Goal: Task Accomplishment & Management: Manage account settings

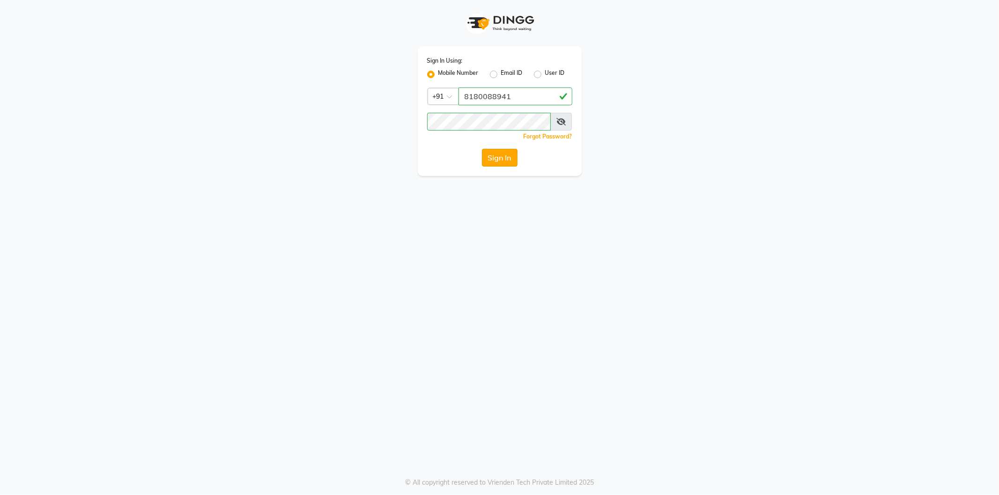
click at [497, 159] on button "Sign In" at bounding box center [500, 158] width 36 height 18
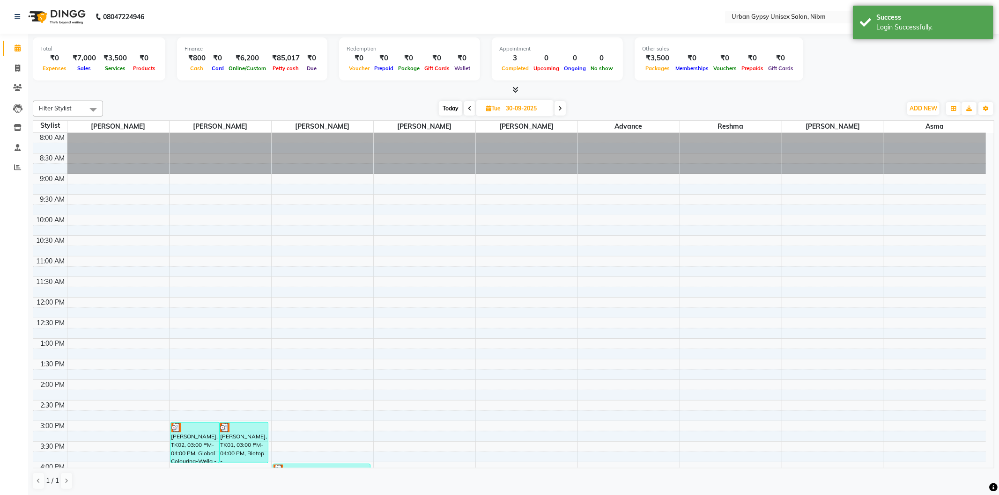
click at [564, 110] on span at bounding box center [559, 108] width 11 height 15
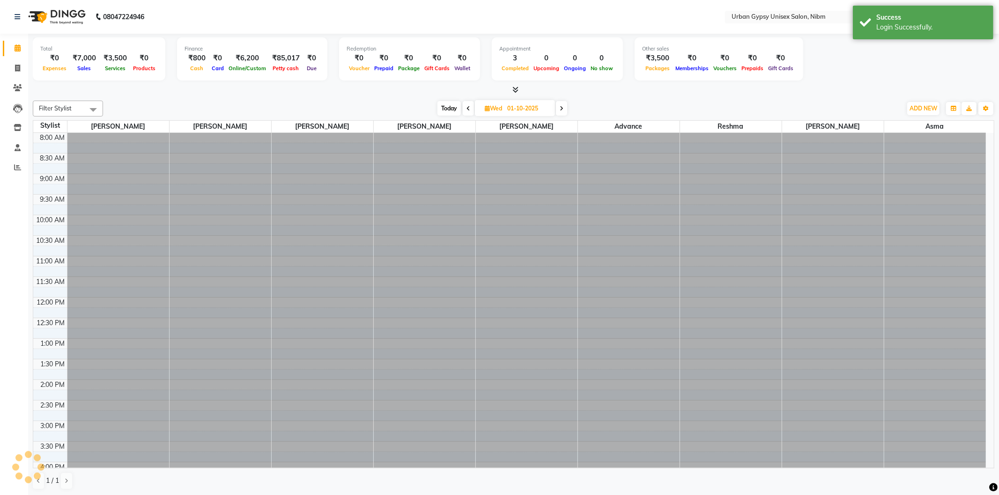
click at [564, 110] on span at bounding box center [561, 108] width 11 height 15
click at [564, 110] on span at bounding box center [560, 108] width 11 height 15
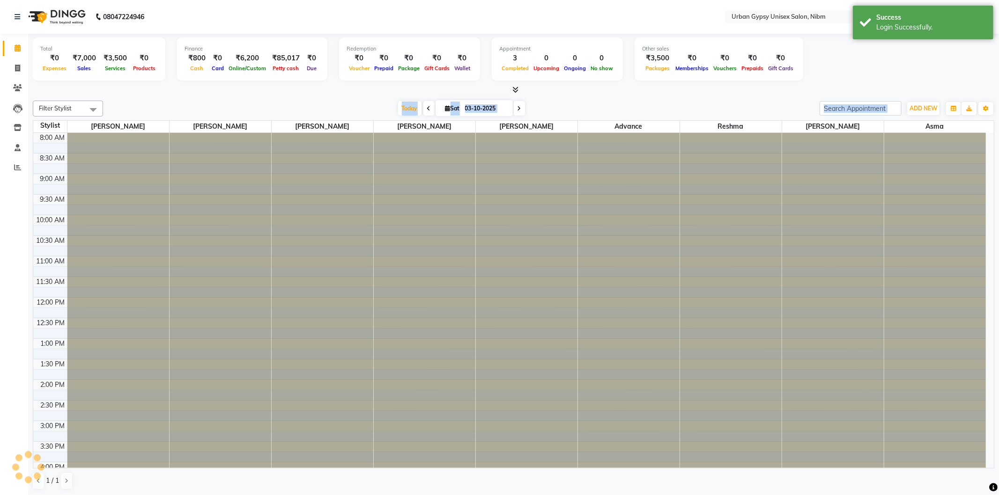
type input "04-10-2025"
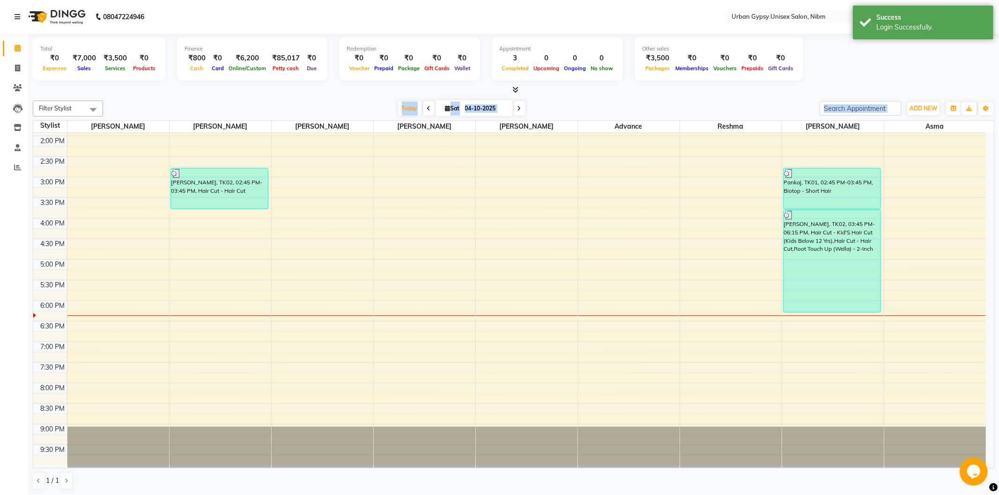
click at [447, 232] on div "8:00 AM 8:30 AM 9:00 AM 9:30 AM 10:00 AM 10:30 AM 11:00 AM 11:30 AM 12:00 PM 12…" at bounding box center [509, 177] width 953 height 576
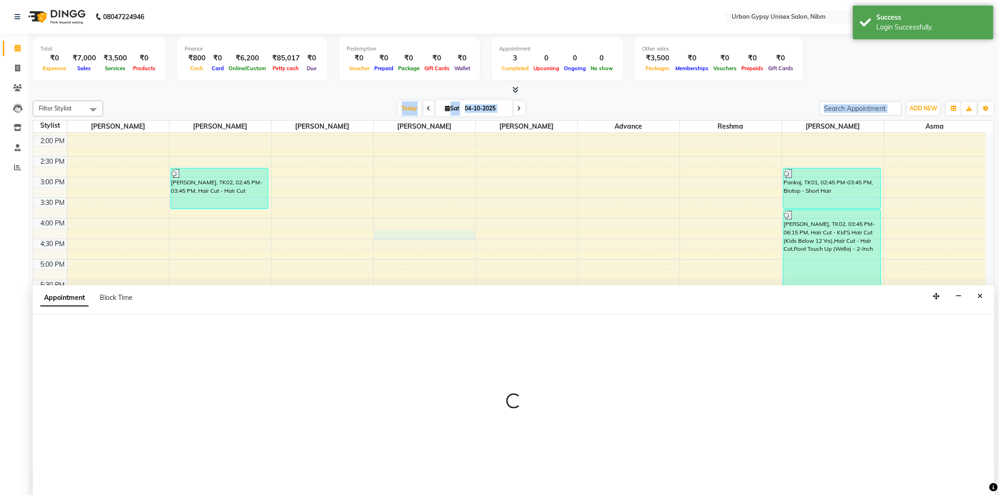
select select "58914"
select select "tentative"
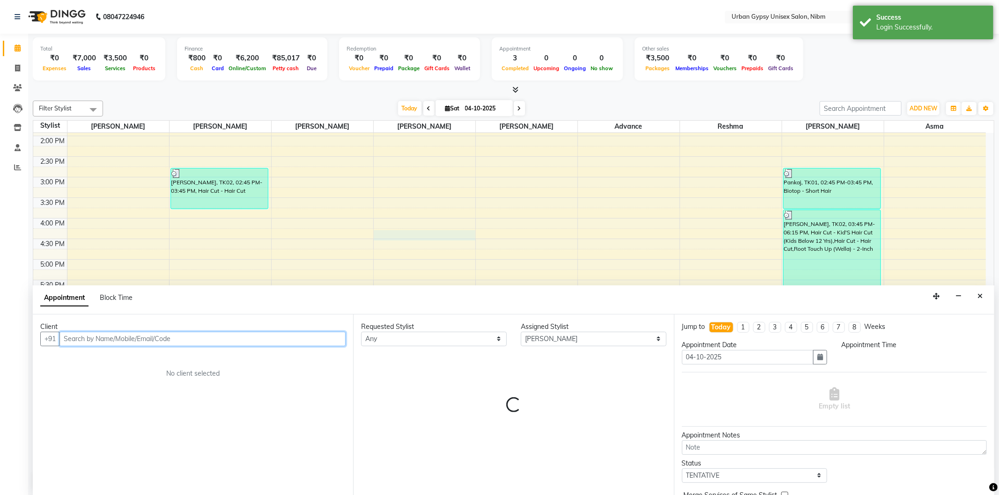
select select "975"
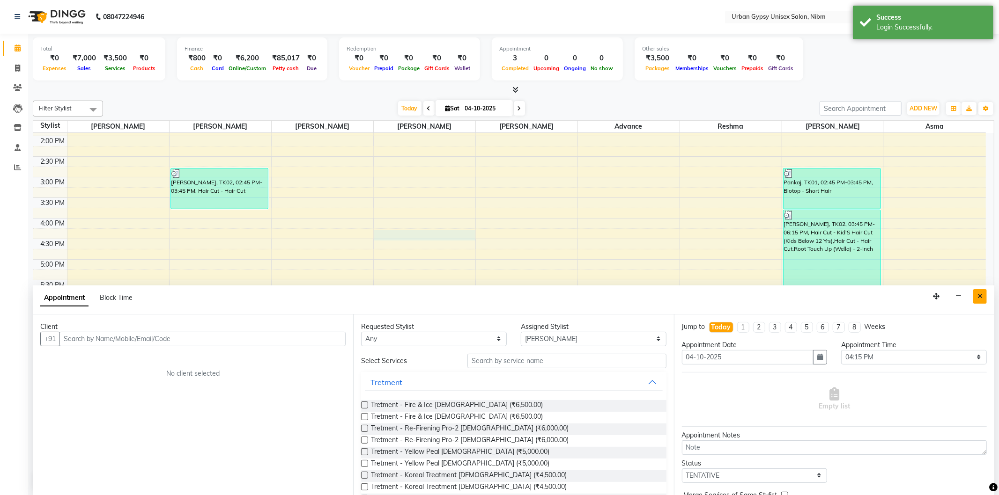
click at [982, 298] on icon "Close" at bounding box center [979, 296] width 5 height 7
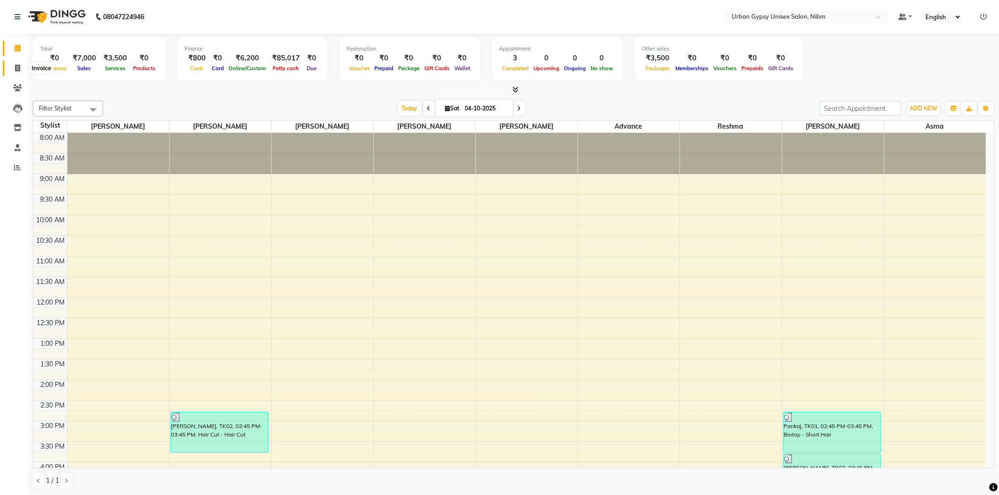
click at [13, 68] on span at bounding box center [17, 68] width 16 height 11
select select "7045"
select select "service"
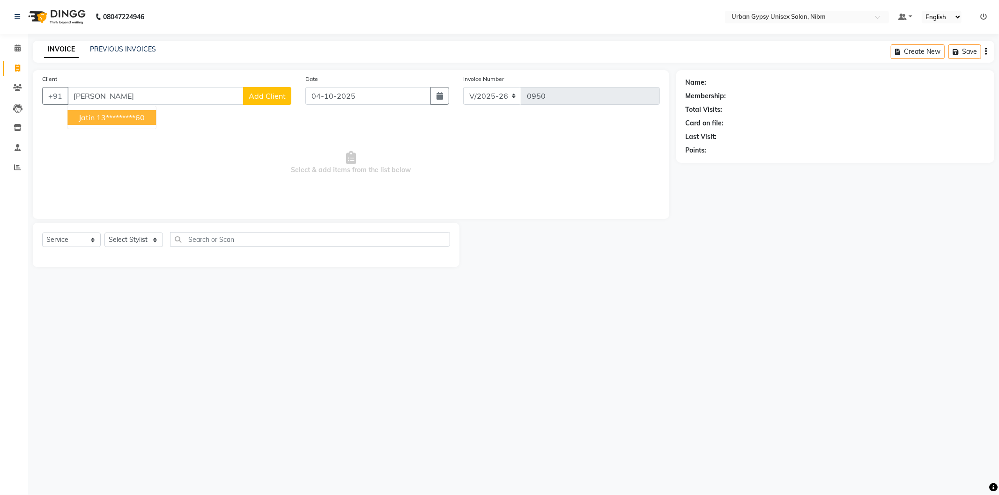
click at [127, 122] on button "[PERSON_NAME] 13*********60" at bounding box center [111, 117] width 89 height 15
type input "13*********60"
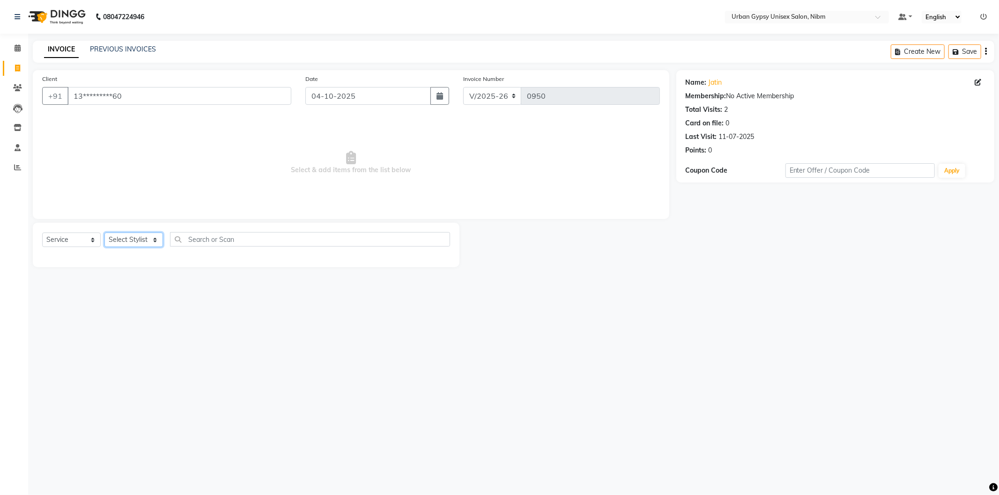
click at [123, 236] on select "Select Stylist Advance Akshay [PERSON_NAME] Asma [PERSON_NAME] Malhari [PERSON_…" at bounding box center [133, 240] width 59 height 15
select select "58910"
click at [104, 233] on select "Select Stylist Advance Akshay [PERSON_NAME] Asma [PERSON_NAME] Malhari [PERSON_…" at bounding box center [133, 240] width 59 height 15
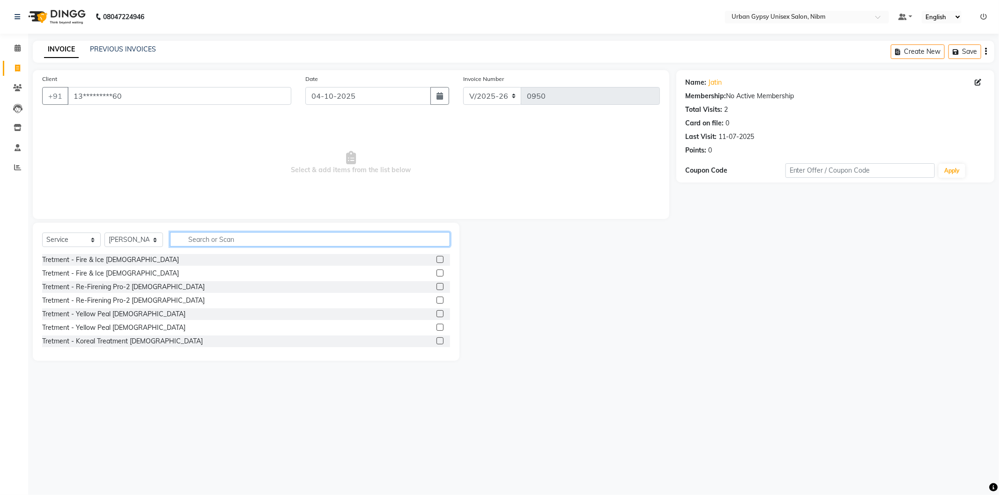
click at [181, 238] on input "text" at bounding box center [310, 239] width 280 height 15
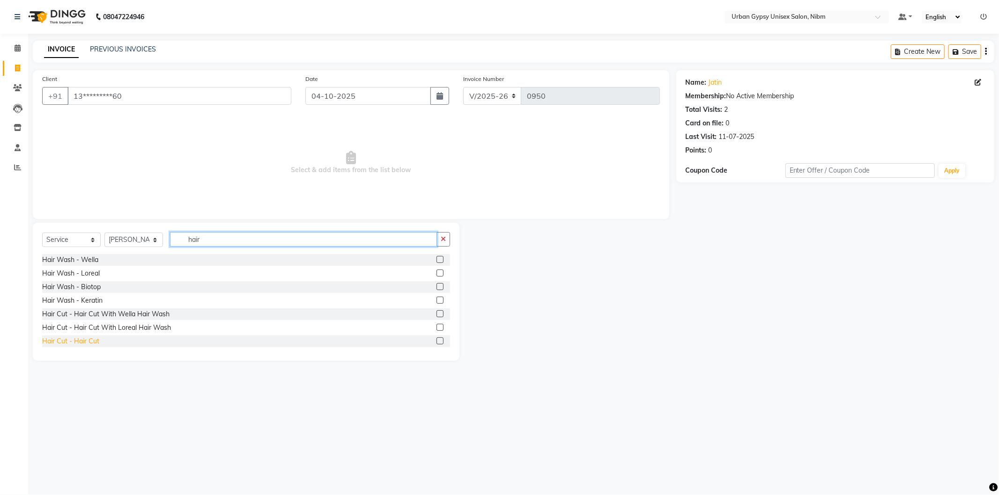
type input "hair"
click at [82, 342] on div "Hair Cut - Hair Cut" at bounding box center [70, 342] width 57 height 10
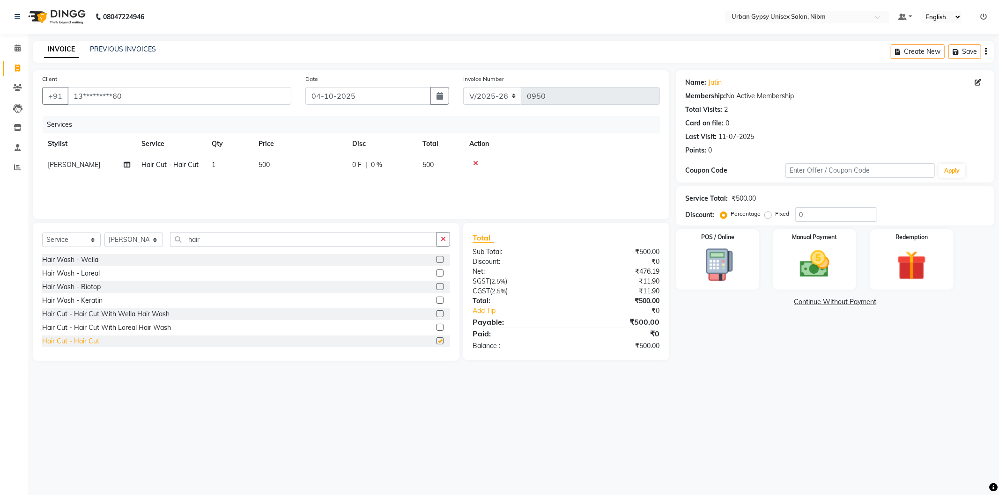
checkbox input "false"
click at [775, 214] on label "Fixed" at bounding box center [782, 214] width 14 height 8
click at [767, 214] on input "Fixed" at bounding box center [770, 214] width 7 height 7
radio input "true"
click at [816, 216] on input "0" at bounding box center [836, 214] width 82 height 15
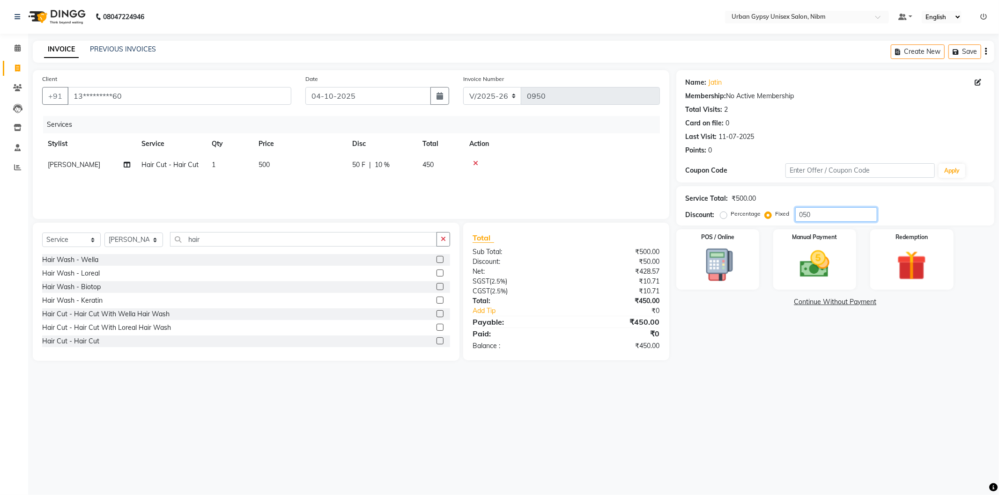
type input "050"
click at [731, 214] on label "Percentage" at bounding box center [746, 214] width 30 height 8
click at [724, 214] on input "Percentage" at bounding box center [725, 214] width 7 height 7
radio input "true"
click at [819, 266] on img at bounding box center [815, 265] width 50 height 36
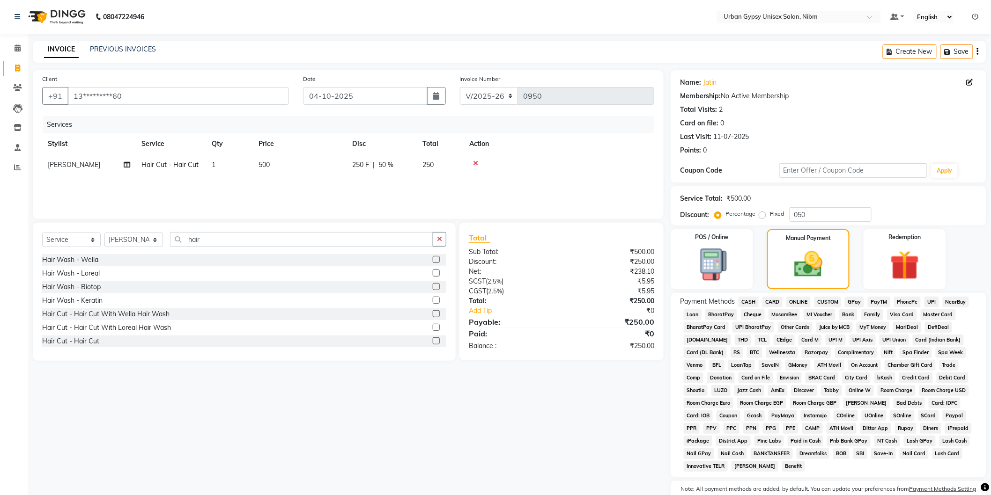
click at [753, 299] on span "CASH" at bounding box center [748, 302] width 20 height 11
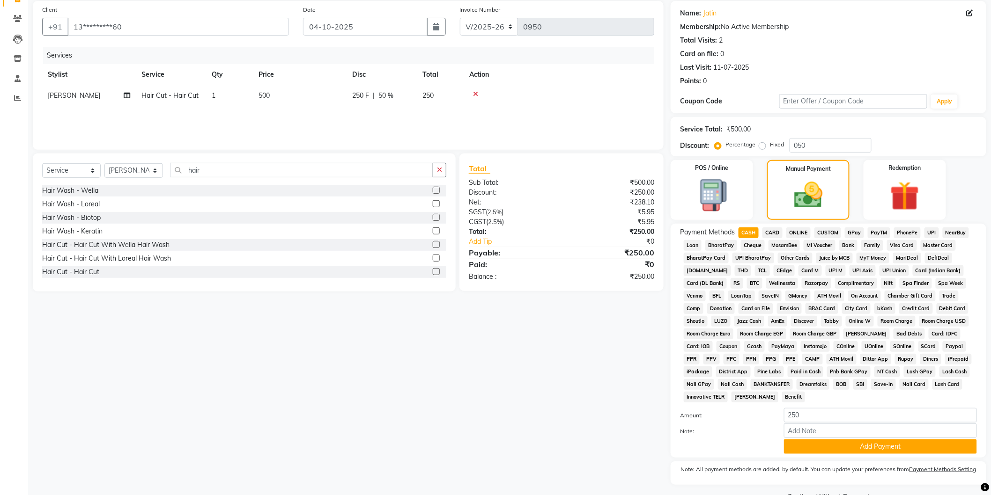
scroll to position [94, 0]
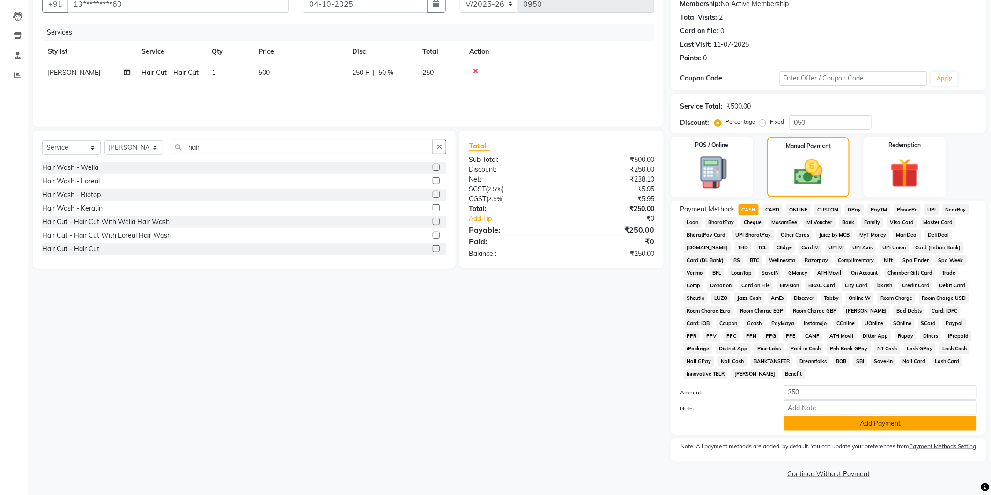
click at [804, 424] on button "Add Payment" at bounding box center [880, 424] width 193 height 15
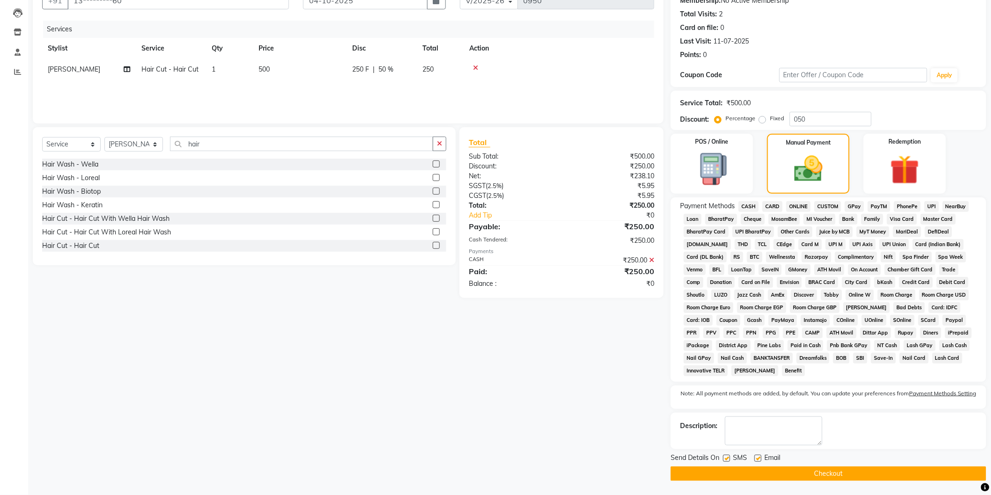
scroll to position [96, 0]
click at [757, 457] on label at bounding box center [757, 458] width 7 height 7
click at [757, 457] on input "checkbox" at bounding box center [757, 459] width 6 height 6
checkbox input "false"
click at [726, 459] on label at bounding box center [726, 458] width 7 height 7
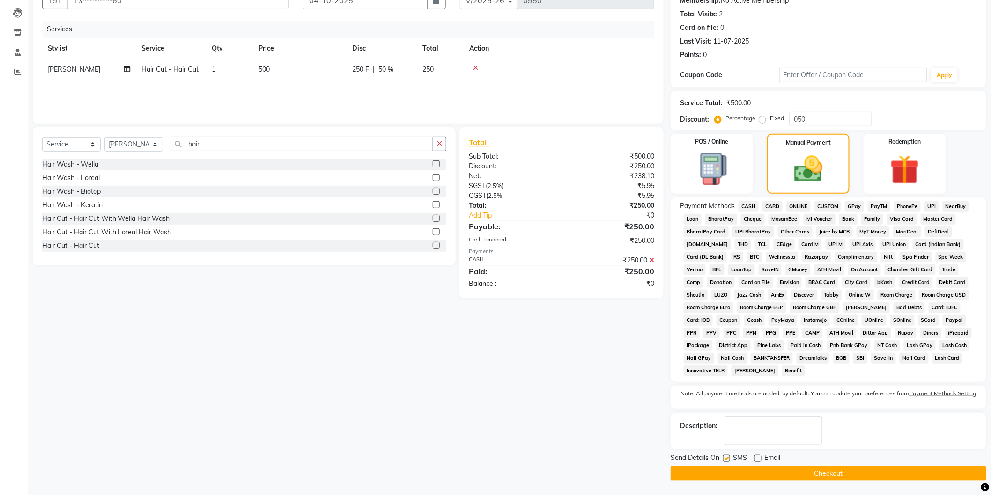
click at [726, 459] on input "checkbox" at bounding box center [726, 459] width 6 height 6
checkbox input "false"
click at [724, 474] on button "Checkout" at bounding box center [829, 474] width 316 height 15
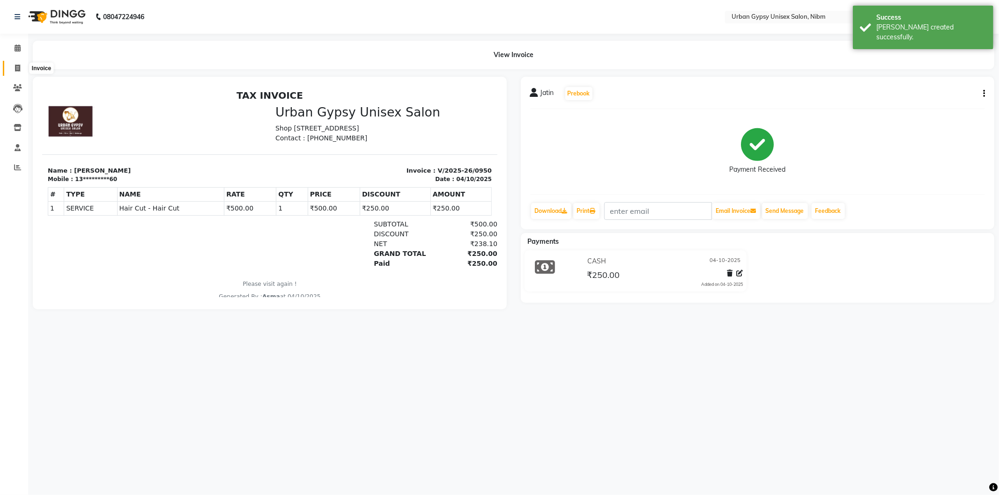
click at [20, 66] on icon at bounding box center [17, 68] width 5 height 7
select select "7045"
select select "service"
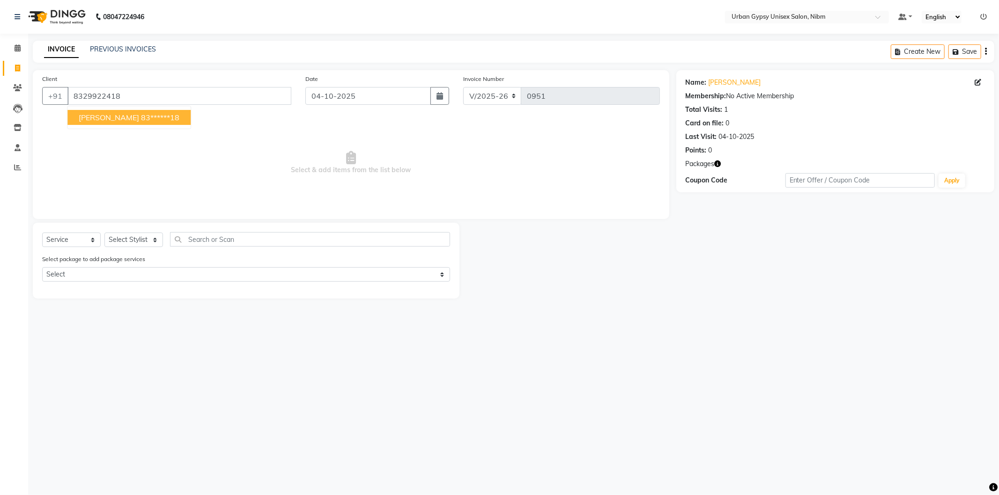
click at [107, 119] on span "[PERSON_NAME]" at bounding box center [109, 117] width 60 height 9
type input "83******18"
click at [130, 240] on select "Select Stylist Advance Akshay [PERSON_NAME] Asma [PERSON_NAME] Malhari [PERSON_…" at bounding box center [133, 240] width 59 height 15
select select "91368"
click at [104, 233] on select "Select Stylist Advance Akshay [PERSON_NAME] Asma [PERSON_NAME] Malhari [PERSON_…" at bounding box center [133, 240] width 59 height 15
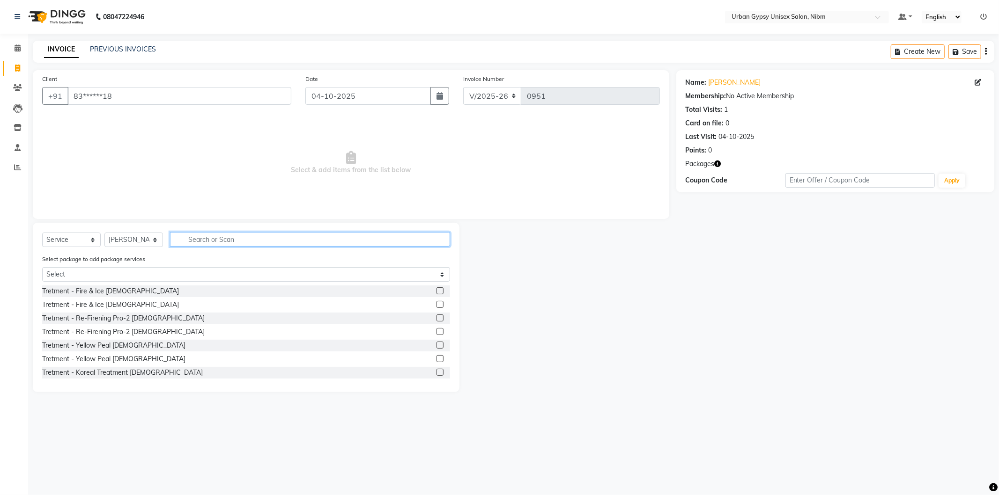
click at [191, 240] on input "text" at bounding box center [310, 239] width 280 height 15
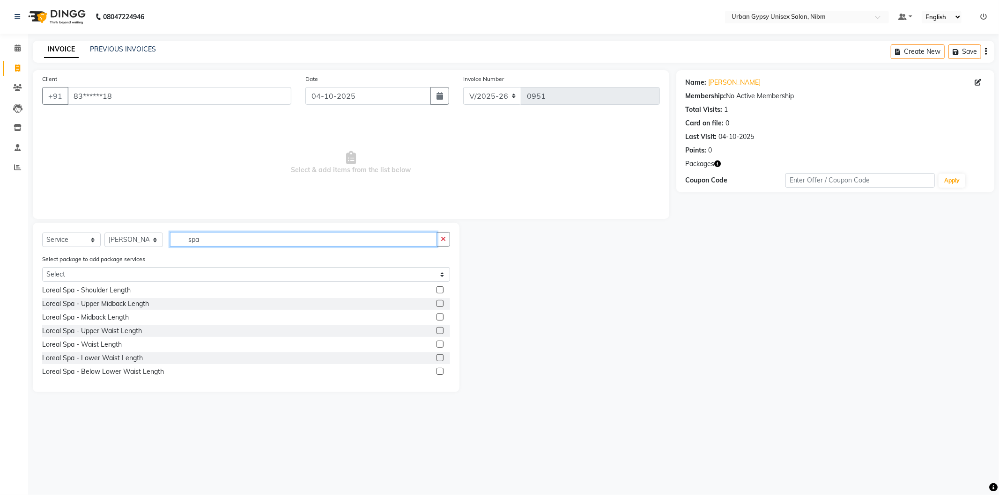
scroll to position [98, 0]
type input "spa"
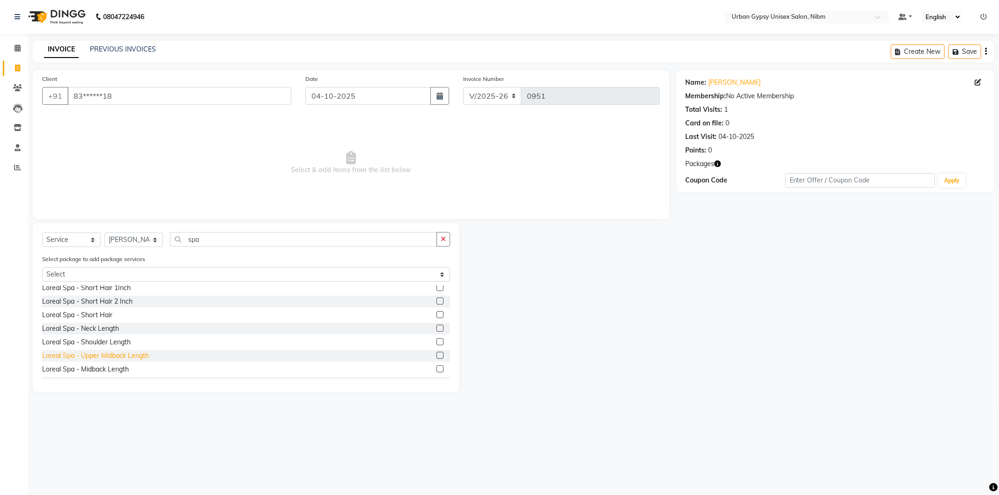
click at [102, 358] on div "Loreal Spa - Upper Midback Length" at bounding box center [95, 356] width 107 height 10
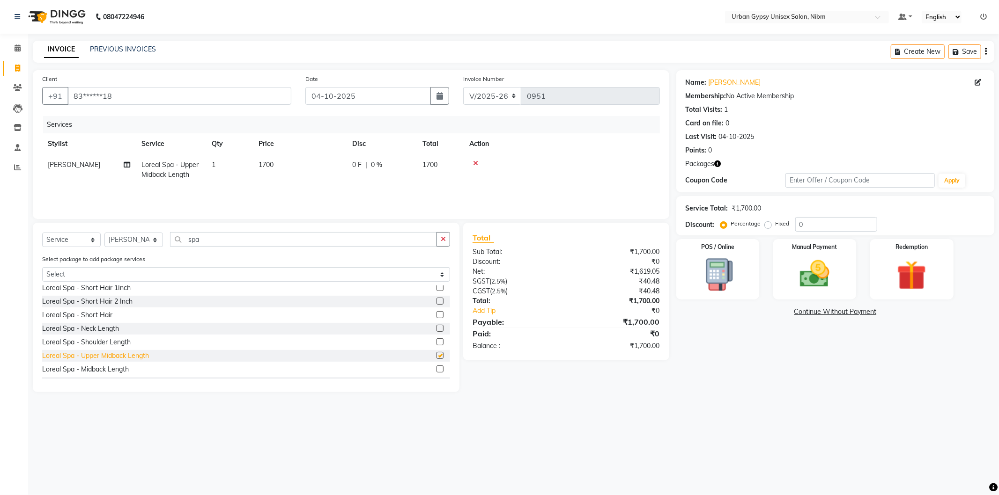
checkbox input "false"
click at [96, 312] on div "Loreal Spa - Short Hair" at bounding box center [77, 315] width 70 height 10
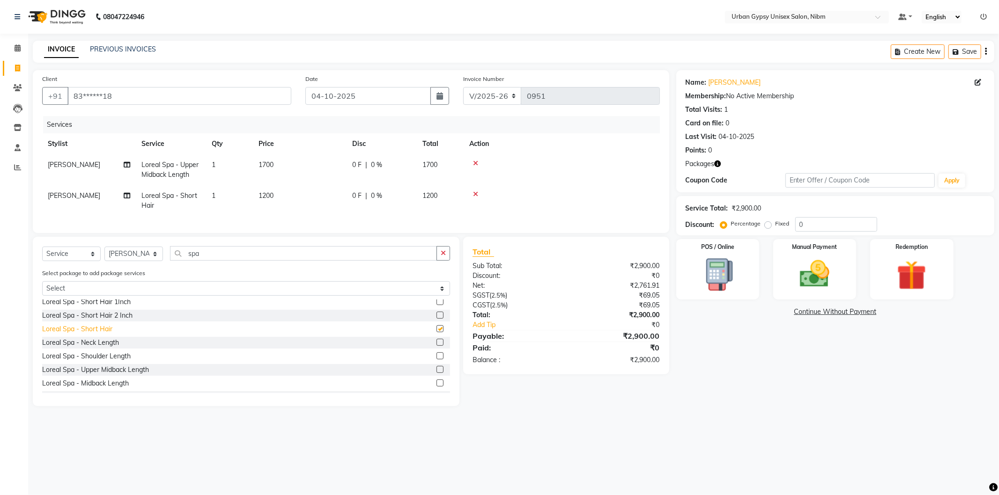
checkbox input "false"
click at [473, 160] on icon at bounding box center [475, 163] width 5 height 7
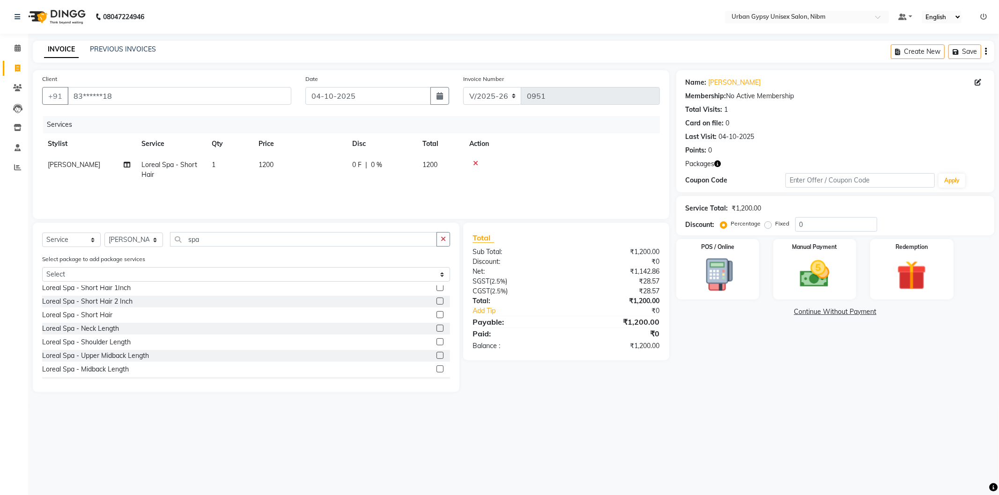
click at [358, 167] on span "0 F" at bounding box center [356, 165] width 9 height 10
select select "91368"
click at [406, 169] on input "0" at bounding box center [410, 167] width 28 height 15
type input "0200"
click at [587, 155] on td at bounding box center [562, 170] width 196 height 31
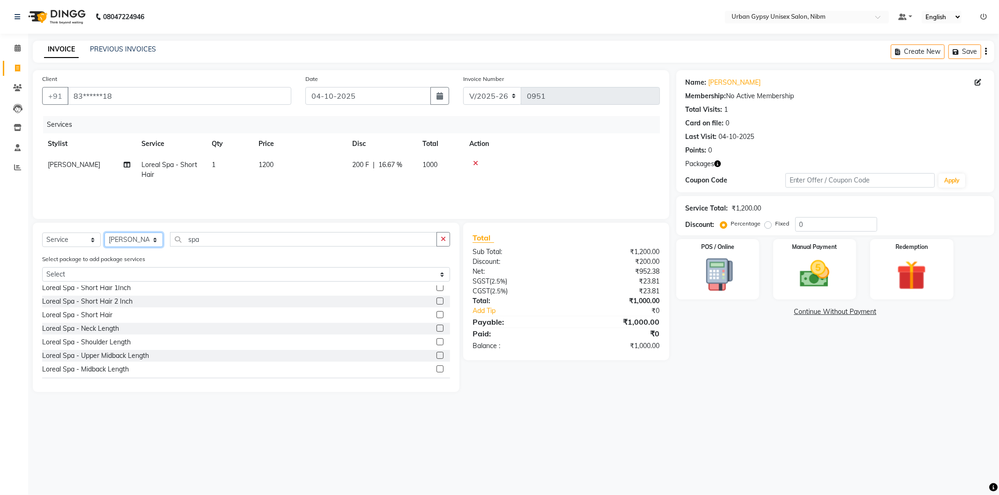
click at [132, 240] on select "Select Stylist Advance Akshay [PERSON_NAME] Asma [PERSON_NAME] Malhari [PERSON_…" at bounding box center [133, 240] width 59 height 15
select select "58909"
click at [104, 233] on select "Select Stylist Advance Akshay [PERSON_NAME] Asma [PERSON_NAME] Malhari [PERSON_…" at bounding box center [133, 240] width 59 height 15
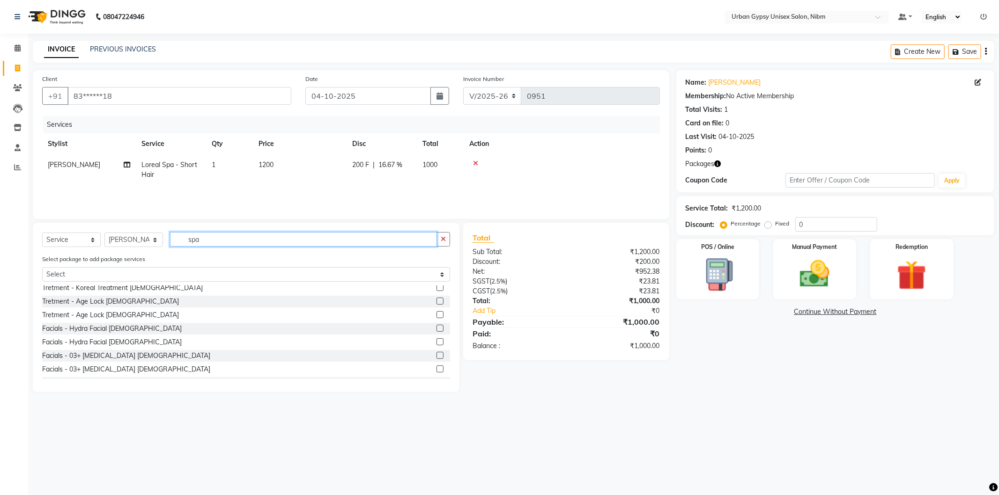
click at [245, 242] on input "spa" at bounding box center [303, 239] width 267 height 15
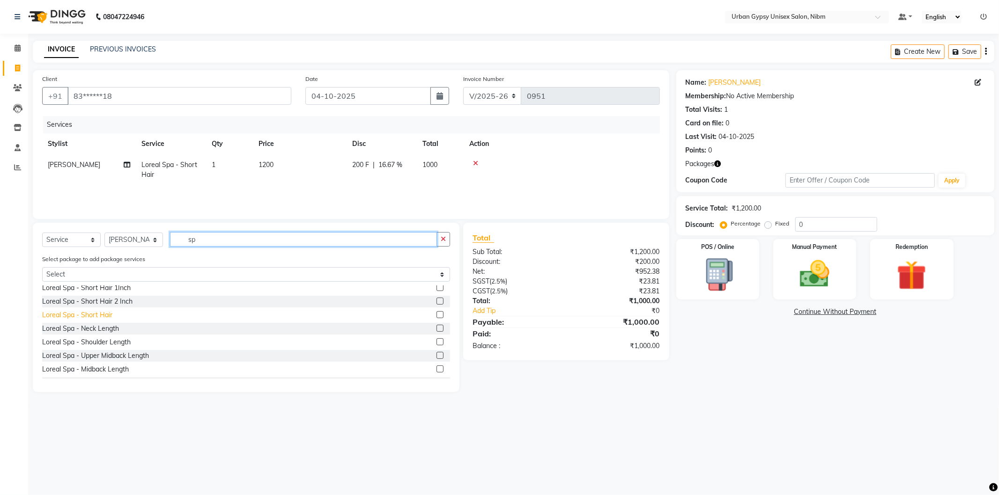
type input "sp"
click at [91, 318] on div "Loreal Spa - Short Hair" at bounding box center [77, 315] width 70 height 10
checkbox input "false"
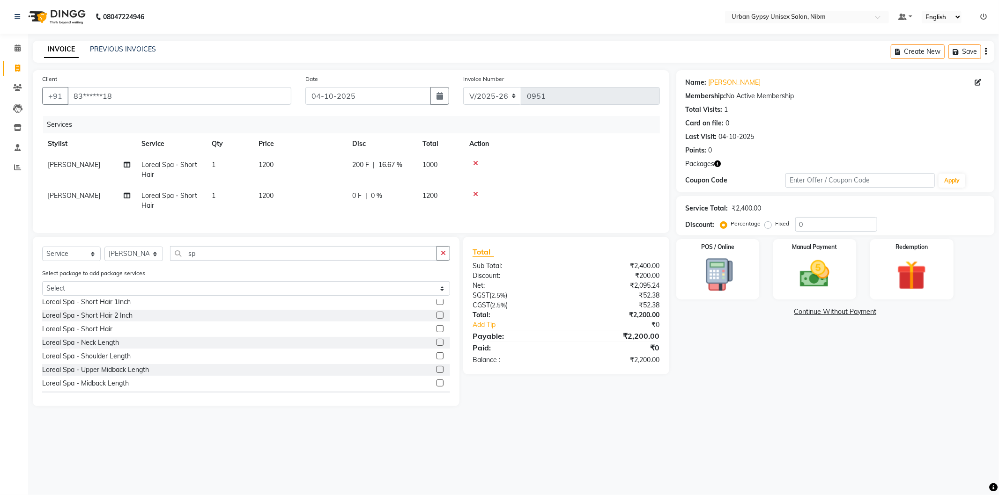
click at [357, 198] on span "0 F" at bounding box center [356, 196] width 9 height 10
select select "58909"
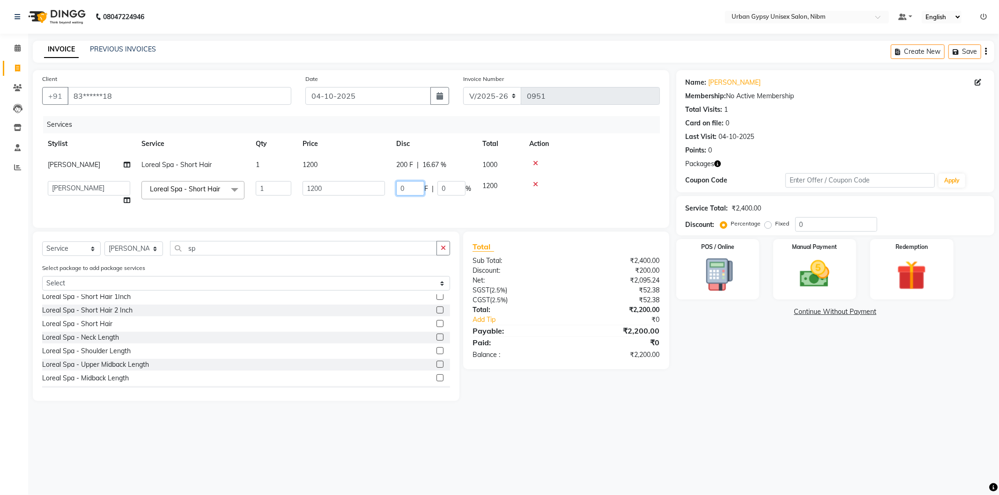
click at [405, 186] on input "0" at bounding box center [410, 188] width 28 height 15
type input "0200"
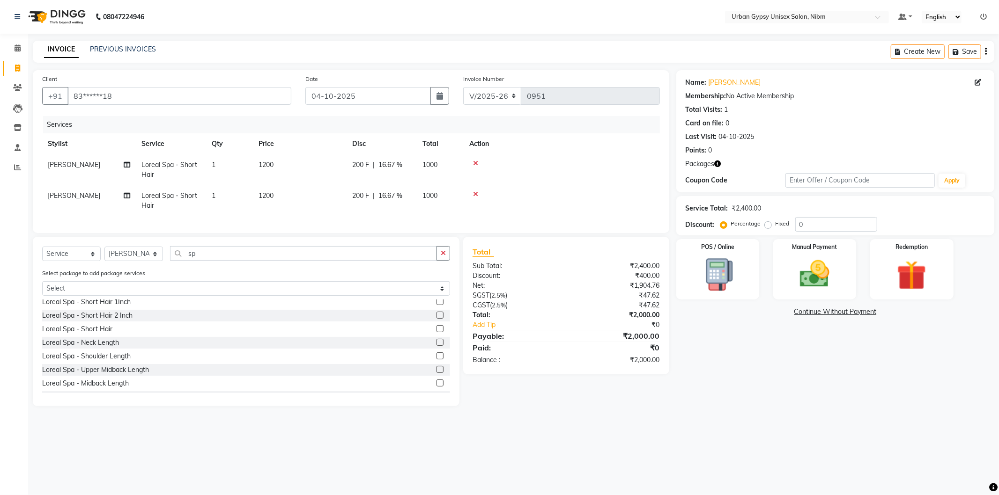
click at [559, 165] on div at bounding box center [561, 163] width 185 height 7
click at [476, 193] on icon at bounding box center [475, 194] width 5 height 7
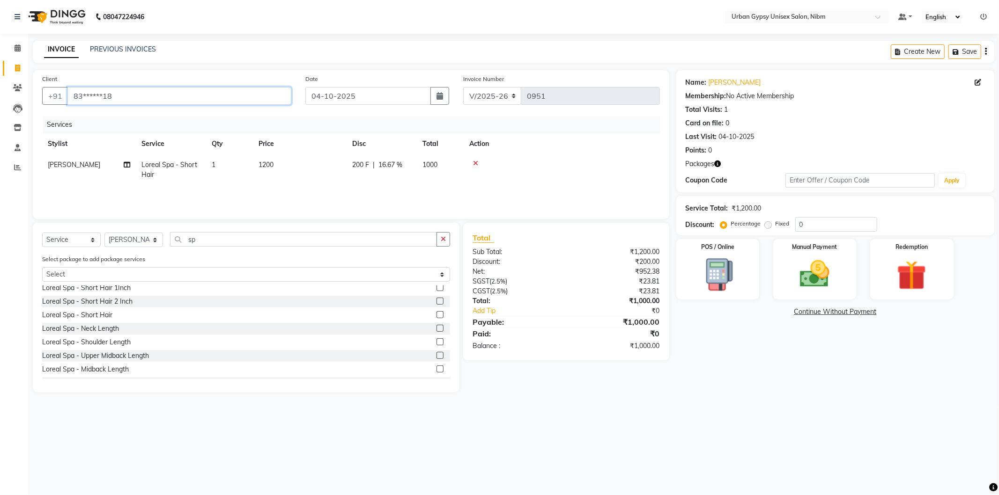
click at [120, 95] on input "83******18" at bounding box center [179, 96] width 224 height 18
click at [478, 163] on div at bounding box center [561, 163] width 185 height 7
click at [473, 162] on icon at bounding box center [475, 163] width 5 height 7
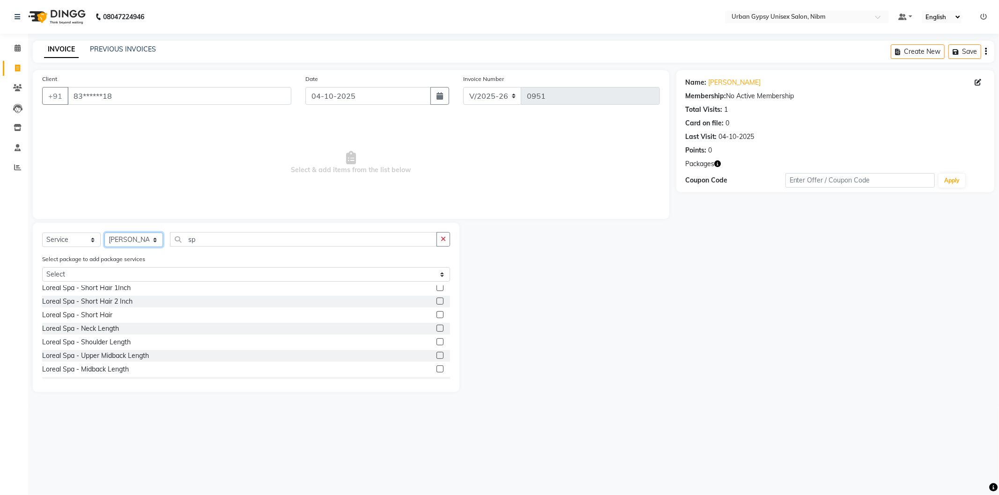
click at [155, 244] on select "Select Stylist Advance Akshay [PERSON_NAME] Asma [PERSON_NAME] Malhari [PERSON_…" at bounding box center [133, 240] width 59 height 15
select select "91368"
click at [104, 233] on select "Select Stylist Advance Akshay [PERSON_NAME] Asma [PERSON_NAME] Malhari [PERSON_…" at bounding box center [133, 240] width 59 height 15
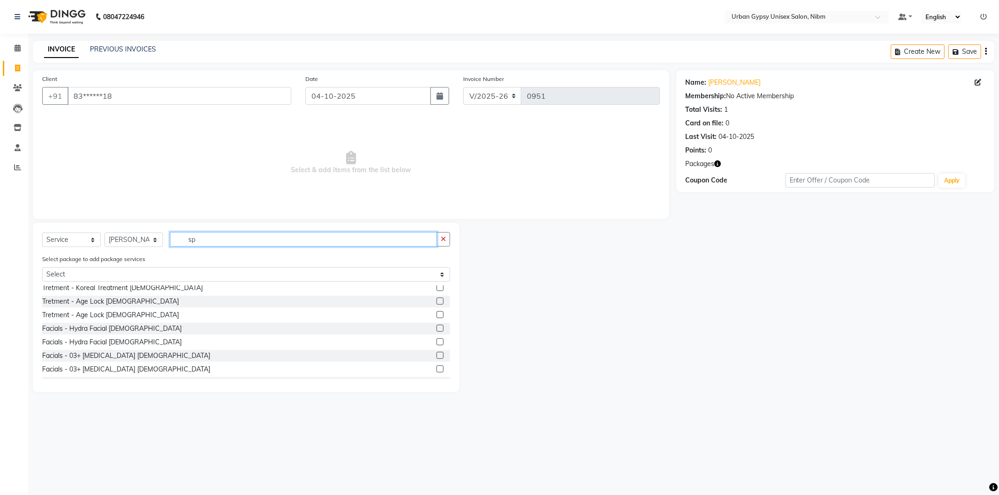
click at [200, 241] on input "sp" at bounding box center [303, 239] width 267 height 15
type input "s"
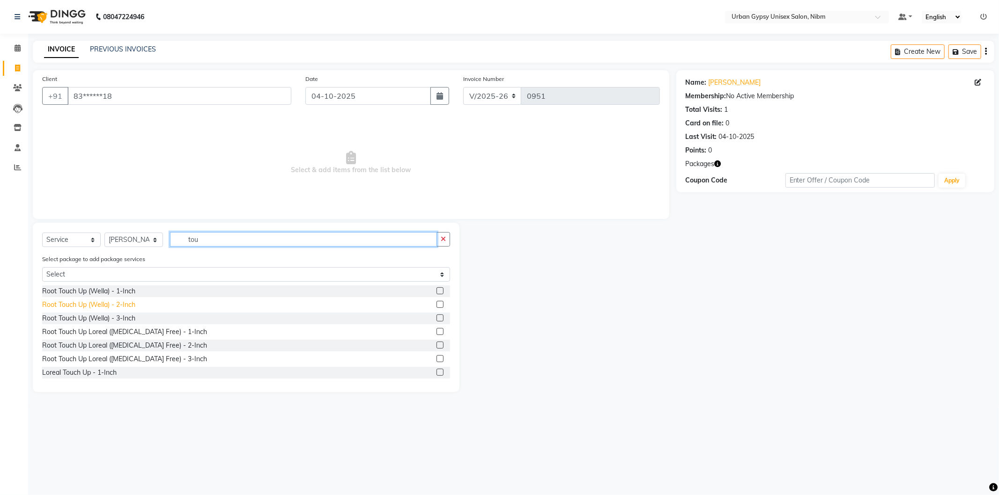
type input "tou"
click at [122, 309] on div "Root Touch Up (Wella) - 2-Inch" at bounding box center [88, 305] width 93 height 10
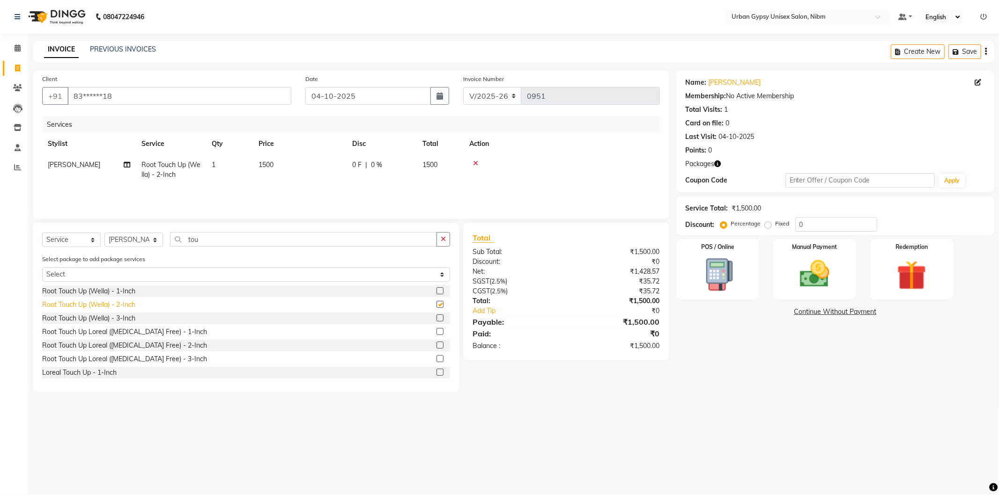
checkbox input "false"
click at [358, 165] on span "0 F" at bounding box center [356, 165] width 9 height 10
select select "91368"
click at [406, 169] on input "0" at bounding box center [410, 167] width 28 height 15
type input "0100"
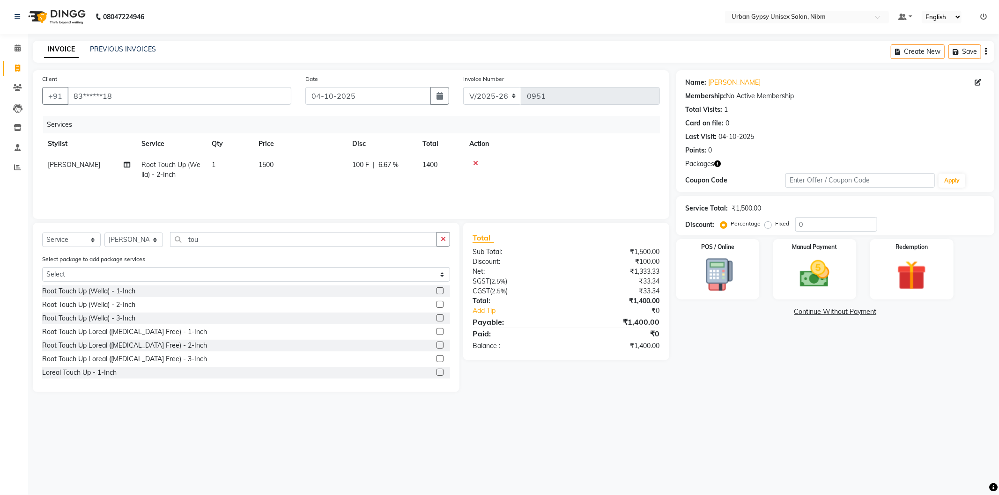
click at [580, 168] on td at bounding box center [562, 170] width 196 height 31
click at [19, 44] on icon at bounding box center [18, 47] width 6 height 7
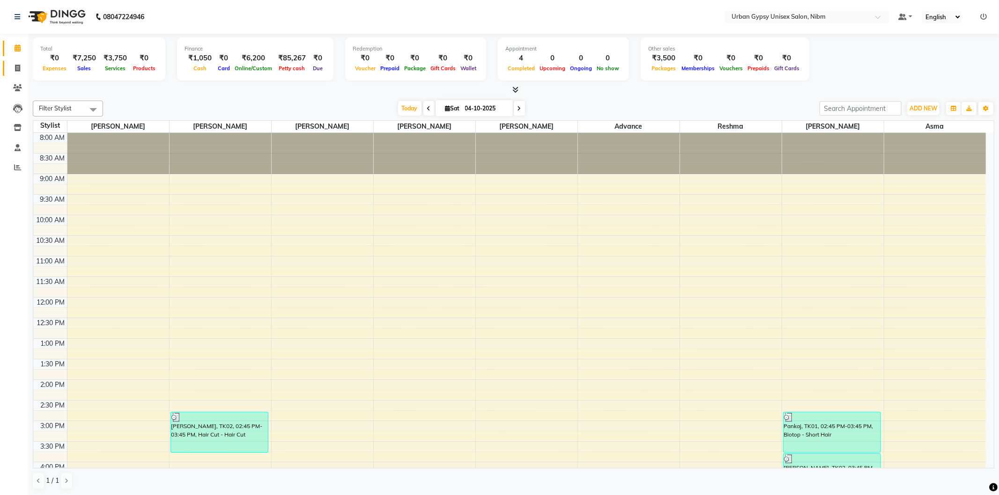
click at [15, 62] on link "Invoice" at bounding box center [14, 68] width 22 height 15
select select "service"
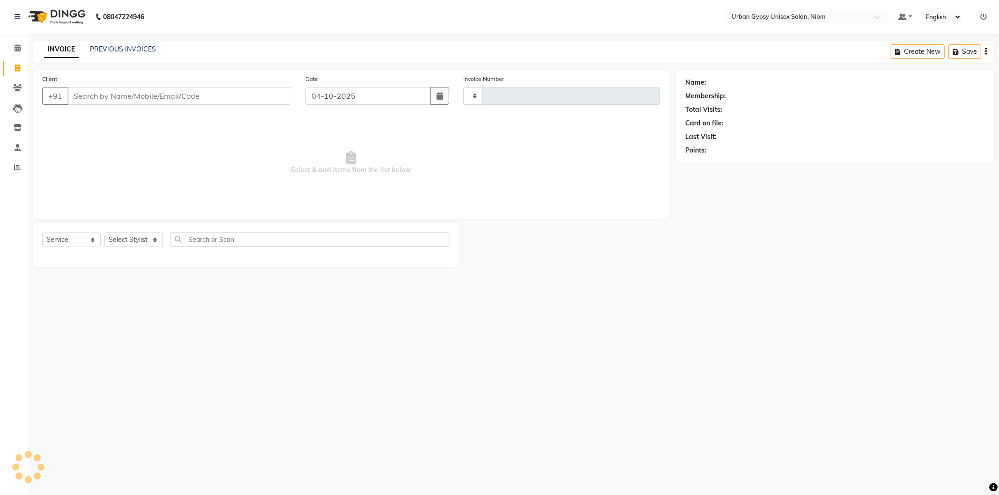
type input "0951"
select select "7045"
type input "8275952179"
click at [249, 96] on span "Add Client" at bounding box center [267, 95] width 37 height 9
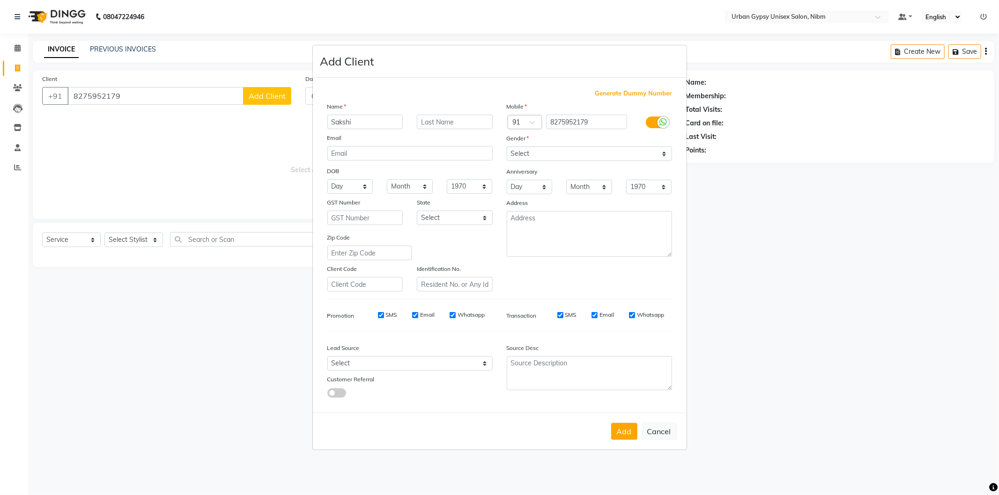
type input "Sakshi"
click at [521, 152] on select "Select [DEMOGRAPHIC_DATA] [DEMOGRAPHIC_DATA] Other Prefer Not To Say" at bounding box center [589, 154] width 165 height 15
select select "[DEMOGRAPHIC_DATA]"
click at [507, 147] on select "Select [DEMOGRAPHIC_DATA] [DEMOGRAPHIC_DATA] Other Prefer Not To Say" at bounding box center [589, 154] width 165 height 15
click at [628, 427] on button "Add" at bounding box center [624, 431] width 26 height 17
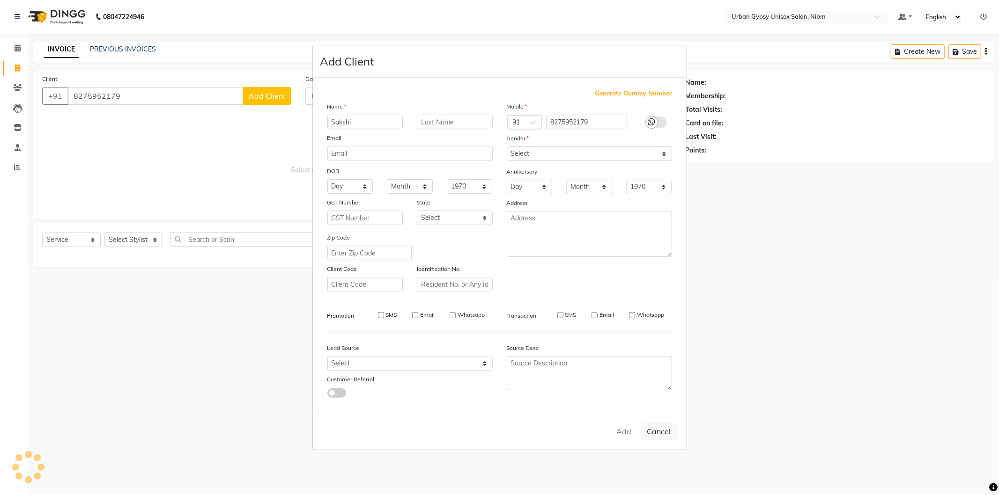
type input "82******79"
select select
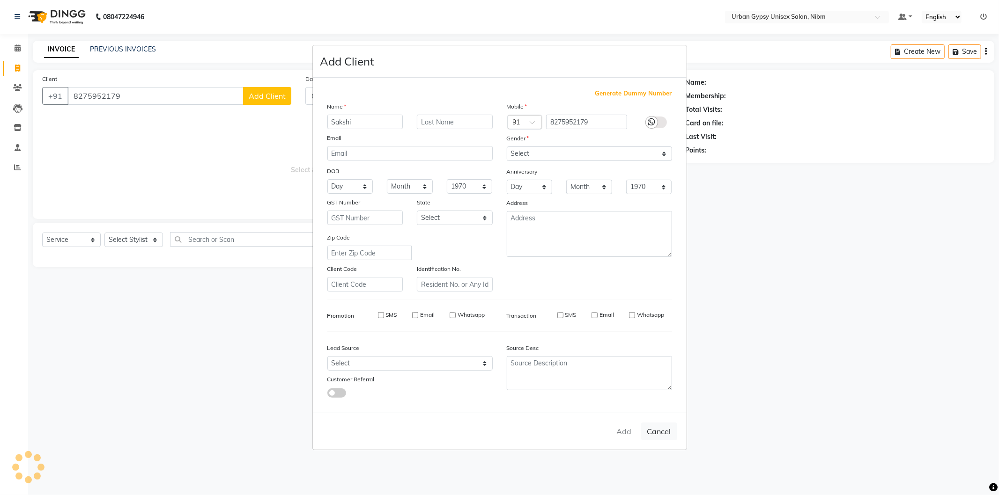
select select
checkbox input "false"
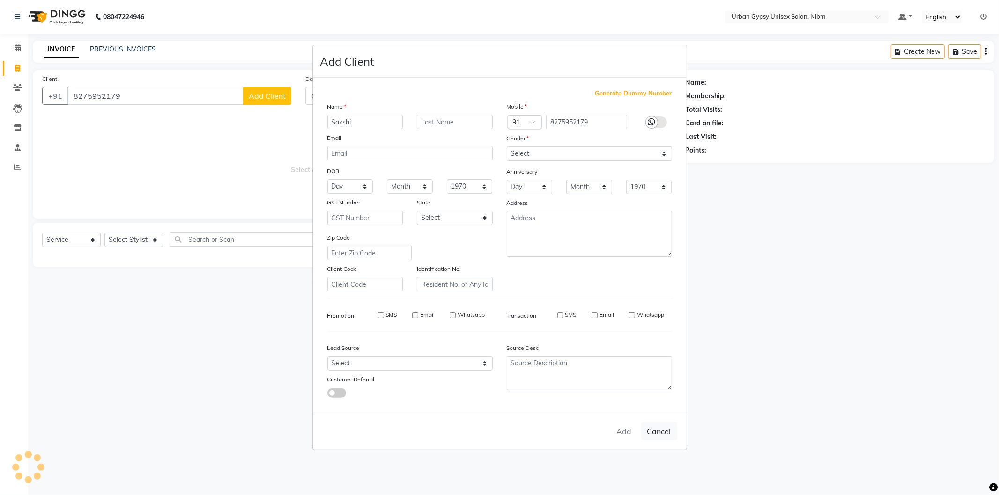
checkbox input "false"
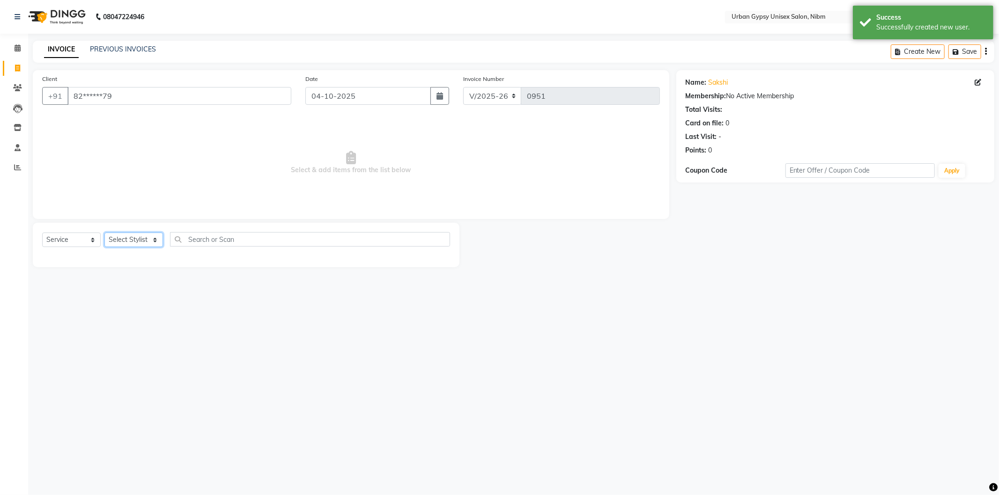
click at [146, 241] on select "Select Stylist Advance Akshay [PERSON_NAME] Asma [PERSON_NAME] Malhari [PERSON_…" at bounding box center [133, 240] width 59 height 15
select select "91368"
click at [104, 233] on select "Select Stylist Advance Akshay [PERSON_NAME] Asma [PERSON_NAME] Malhari [PERSON_…" at bounding box center [133, 240] width 59 height 15
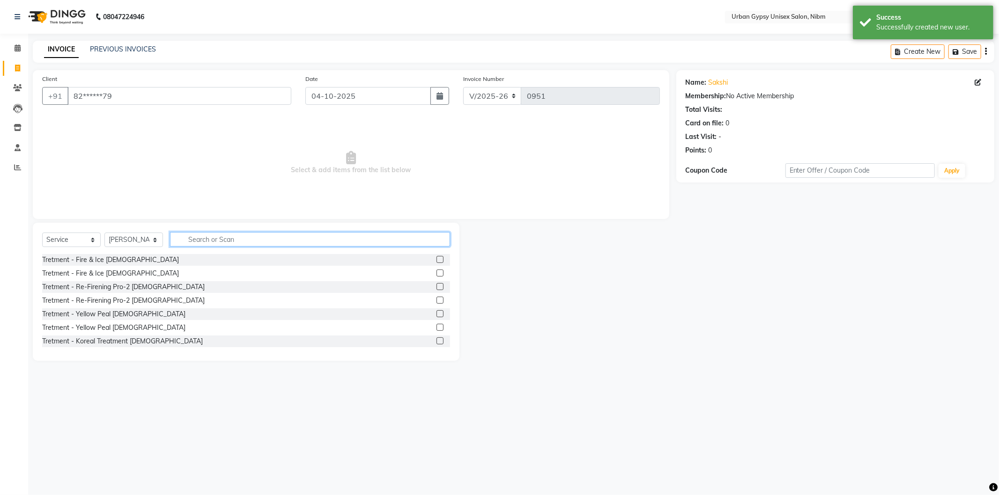
click at [223, 240] on input "text" at bounding box center [310, 239] width 280 height 15
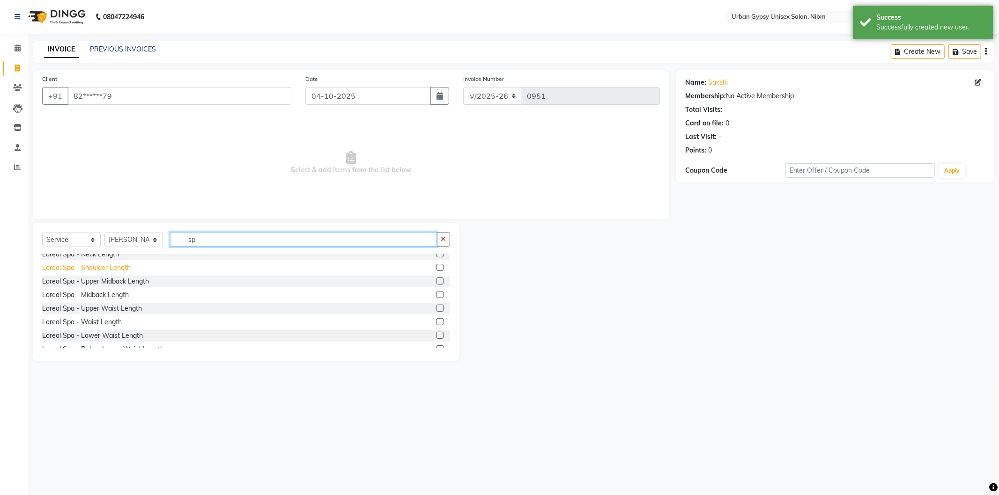
scroll to position [150, 0]
type input "sp"
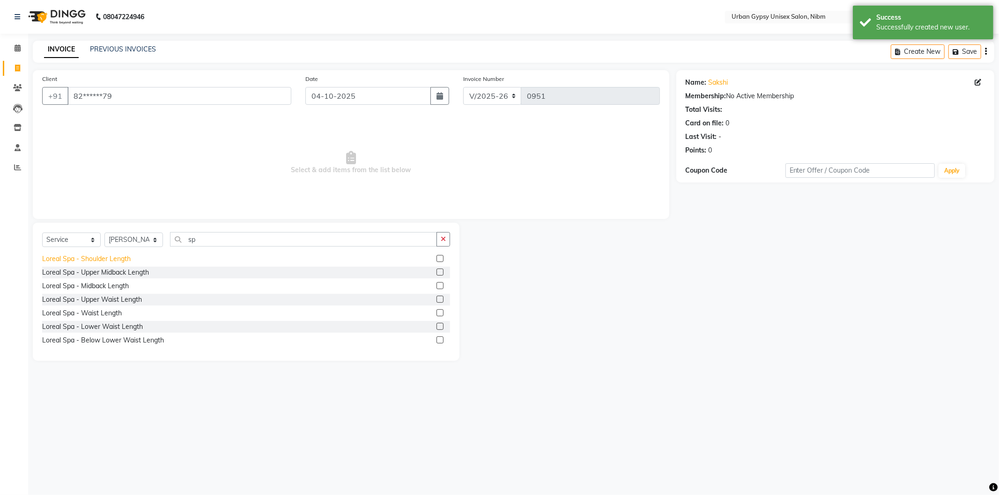
click at [100, 258] on div "Loreal Spa - Shoulder Length" at bounding box center [86, 259] width 89 height 10
checkbox input "false"
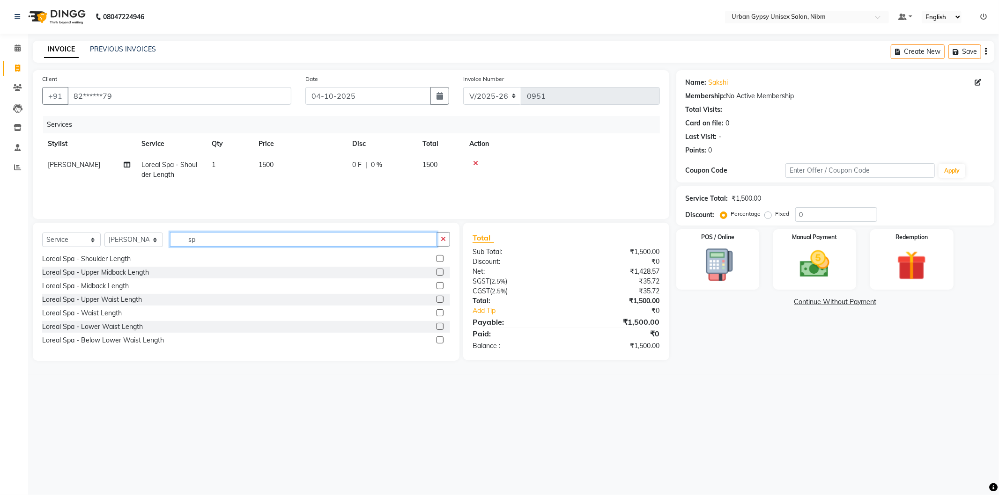
click at [202, 240] on input "sp" at bounding box center [303, 239] width 267 height 15
click at [144, 239] on select "Select Stylist Advance Akshay [PERSON_NAME] Asma [PERSON_NAME] Malhari [PERSON_…" at bounding box center [133, 240] width 59 height 15
select select "58909"
click at [104, 233] on select "Select Stylist Advance Akshay [PERSON_NAME] Asma [PERSON_NAME] Malhari [PERSON_…" at bounding box center [133, 240] width 59 height 15
click at [234, 243] on input "sp" at bounding box center [303, 239] width 267 height 15
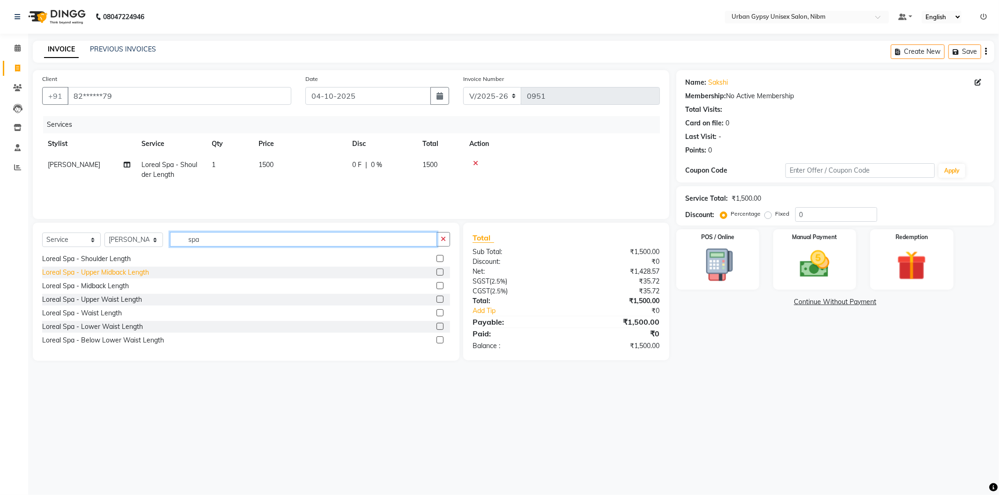
type input "spa"
click at [108, 277] on div "Loreal Spa - Upper Midback Length" at bounding box center [95, 273] width 107 height 10
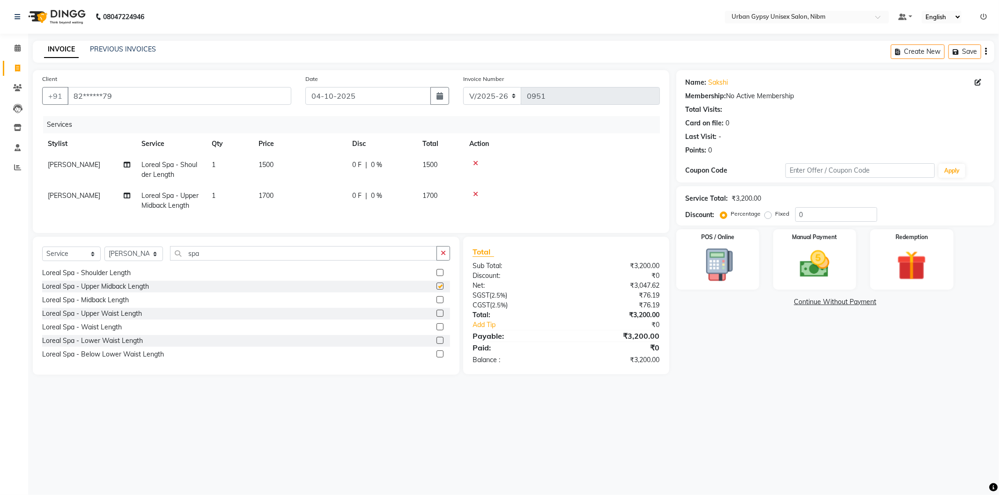
checkbox input "false"
click at [223, 261] on input "spa" at bounding box center [303, 253] width 267 height 15
type input "s"
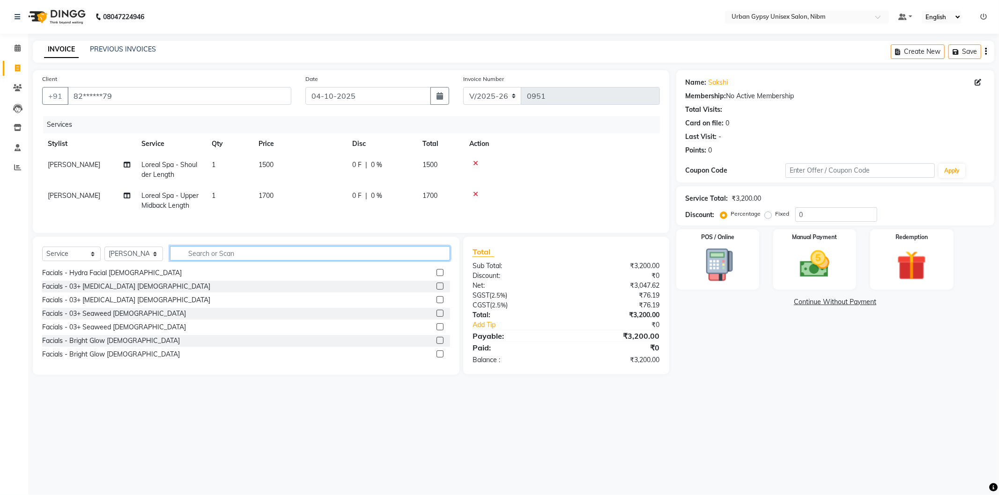
scroll to position [286, 0]
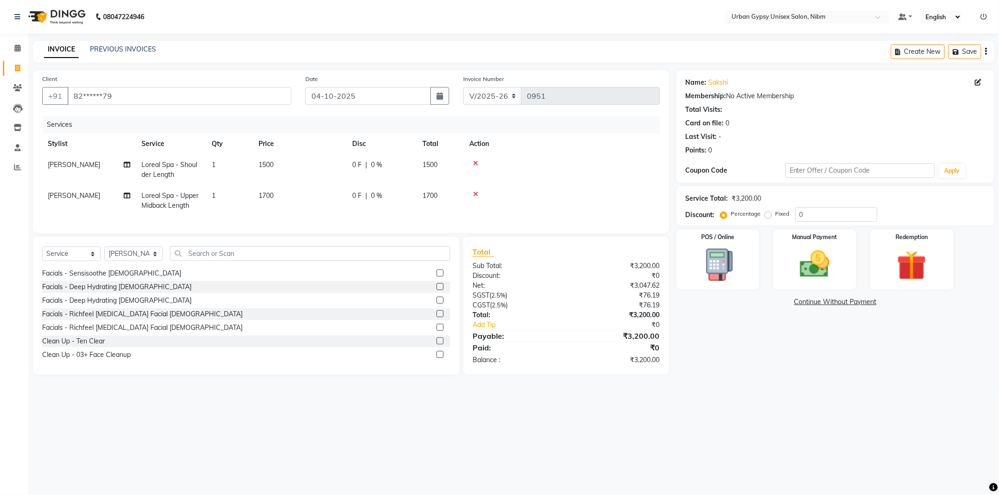
click at [268, 196] on span "1700" at bounding box center [265, 196] width 15 height 8
select select "58909"
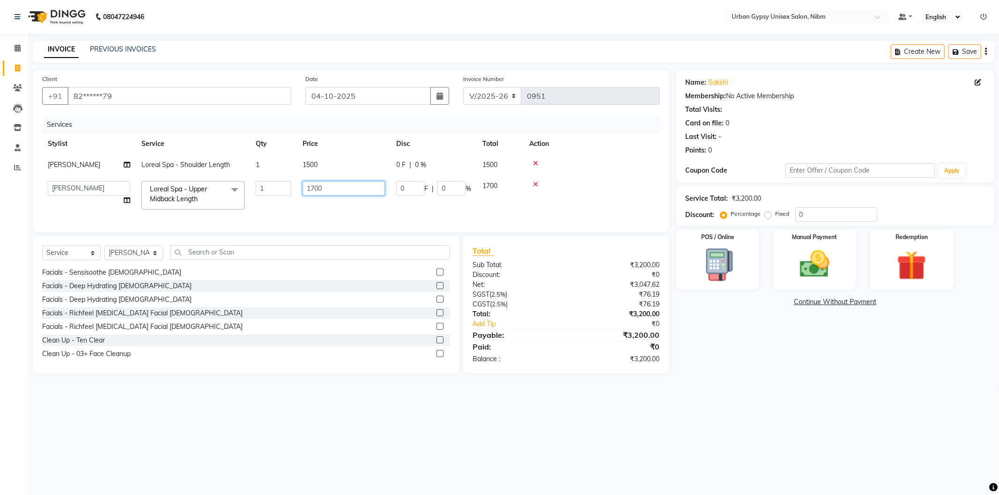
click at [315, 187] on input "1700" at bounding box center [344, 188] width 82 height 15
type input "1000"
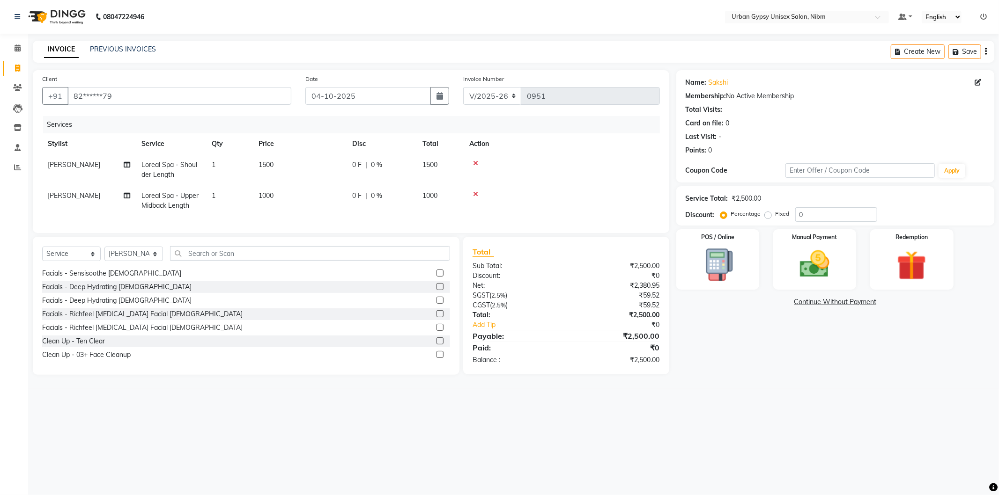
click at [310, 162] on td "1500" at bounding box center [300, 170] width 94 height 31
select select "91368"
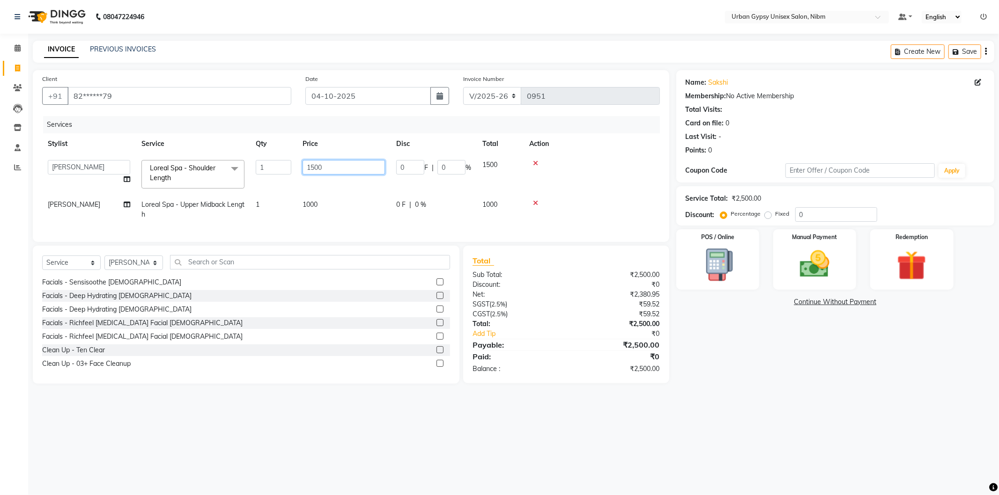
click at [314, 167] on input "1500" at bounding box center [344, 167] width 82 height 15
type input "1000"
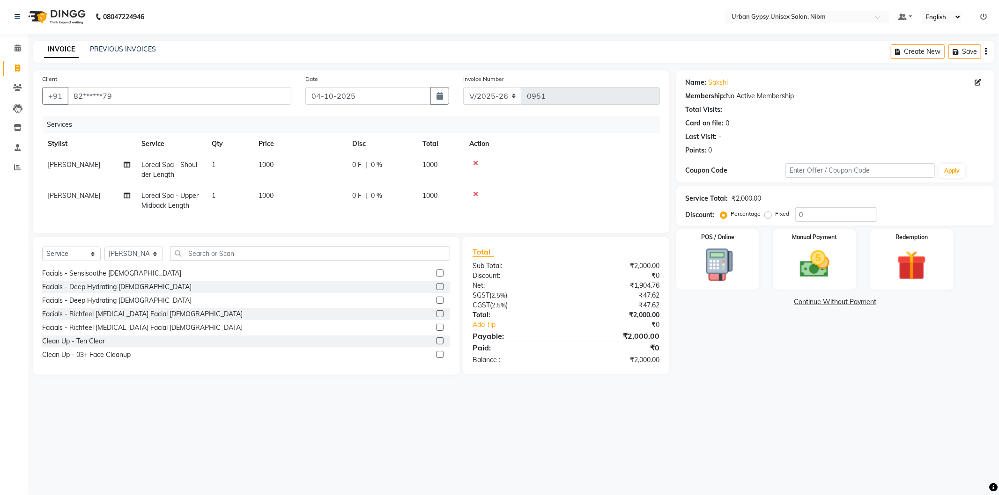
click at [314, 202] on td "1000" at bounding box center [300, 200] width 94 height 31
select select "58909"
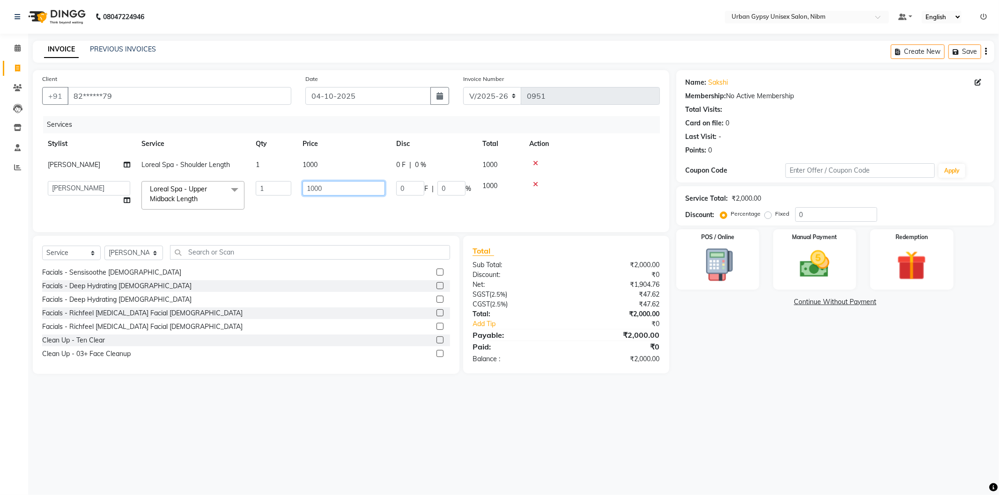
click at [315, 185] on input "1000" at bounding box center [344, 188] width 82 height 15
type input "1200"
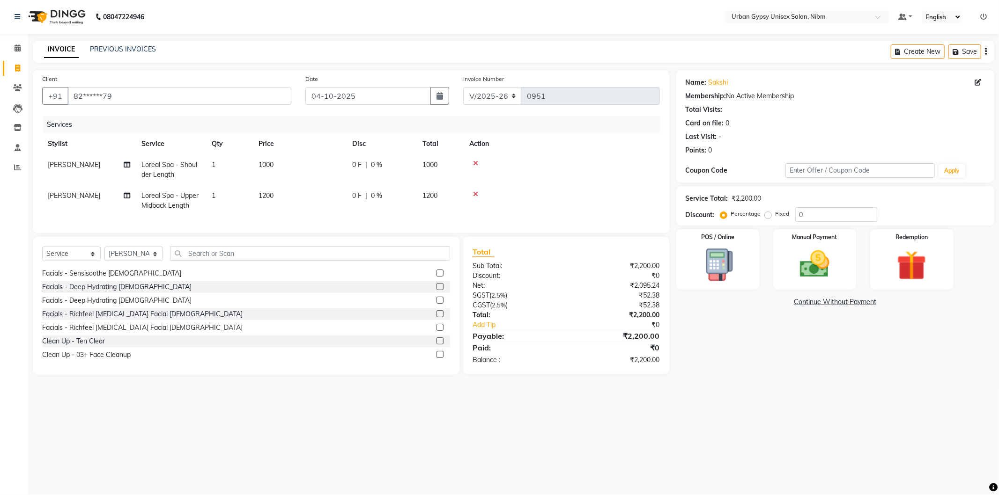
click at [358, 192] on span "0 F" at bounding box center [356, 196] width 9 height 10
select select "58909"
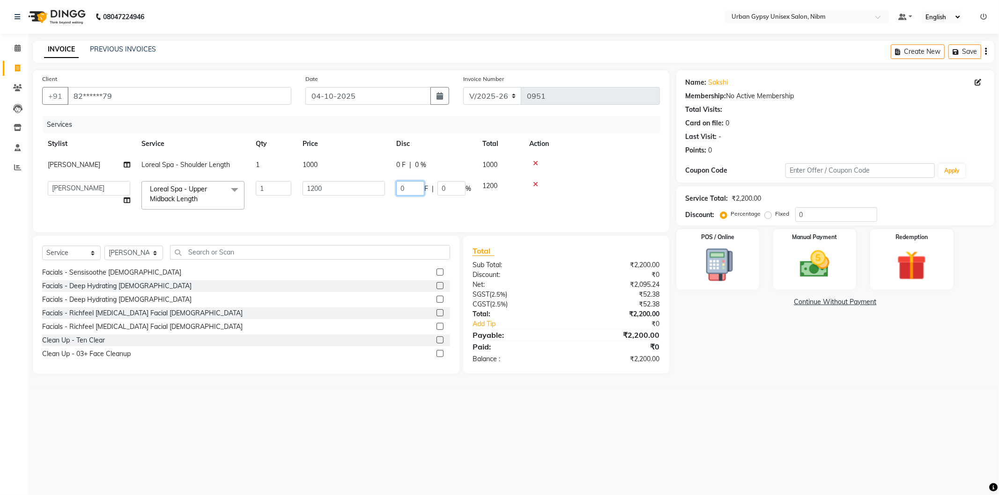
click at [406, 185] on input "0" at bounding box center [410, 188] width 28 height 15
type input "0200"
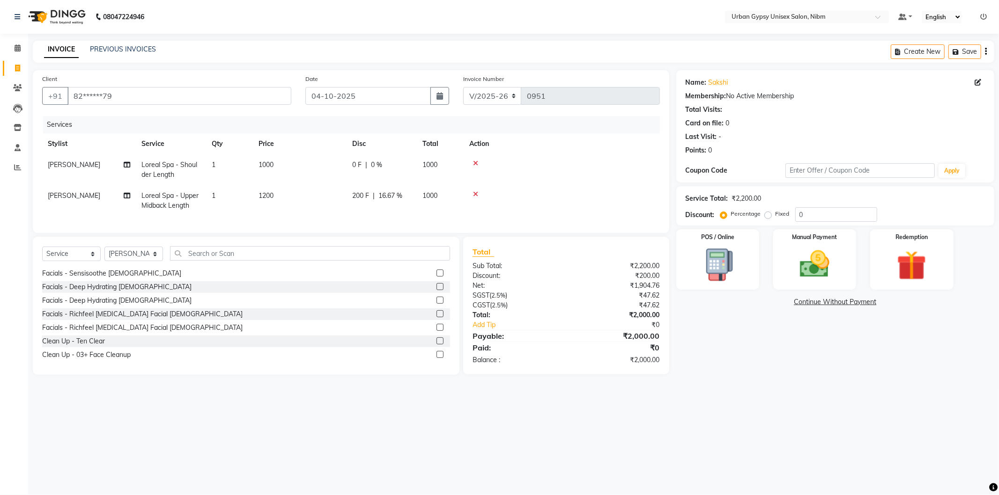
click at [602, 182] on tbody "Ali Loreal Spa - Shoulder Length 1 1000 0 F | 0 % 1000 [PERSON_NAME] Loreal Spa…" at bounding box center [351, 186] width 618 height 62
click at [204, 261] on input "text" at bounding box center [310, 253] width 280 height 15
click at [148, 261] on select "Select Stylist Advance Akshay [PERSON_NAME] Asma [PERSON_NAME] Malhari [PERSON_…" at bounding box center [133, 254] width 59 height 15
select select "58914"
click at [104, 255] on select "Select Stylist Advance Akshay [PERSON_NAME] Asma [PERSON_NAME] Malhari [PERSON_…" at bounding box center [133, 254] width 59 height 15
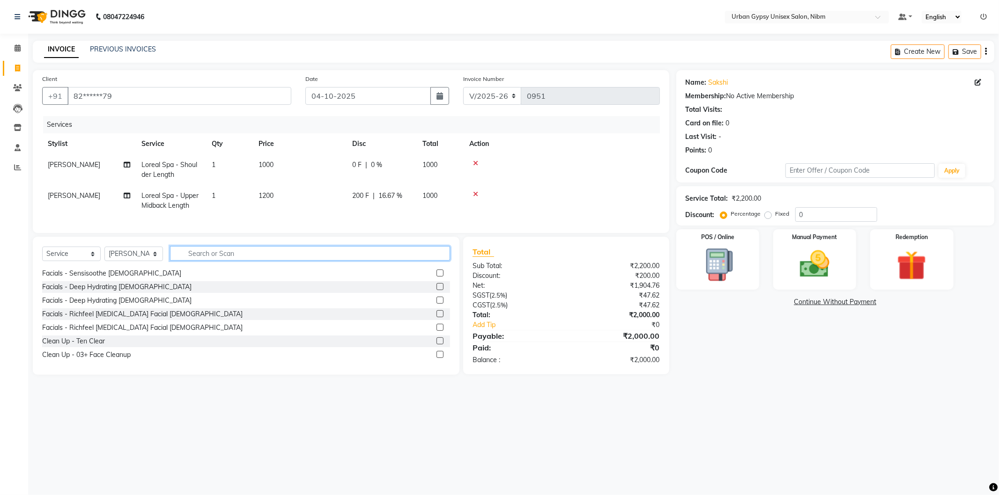
click at [193, 258] on input "text" at bounding box center [310, 253] width 280 height 15
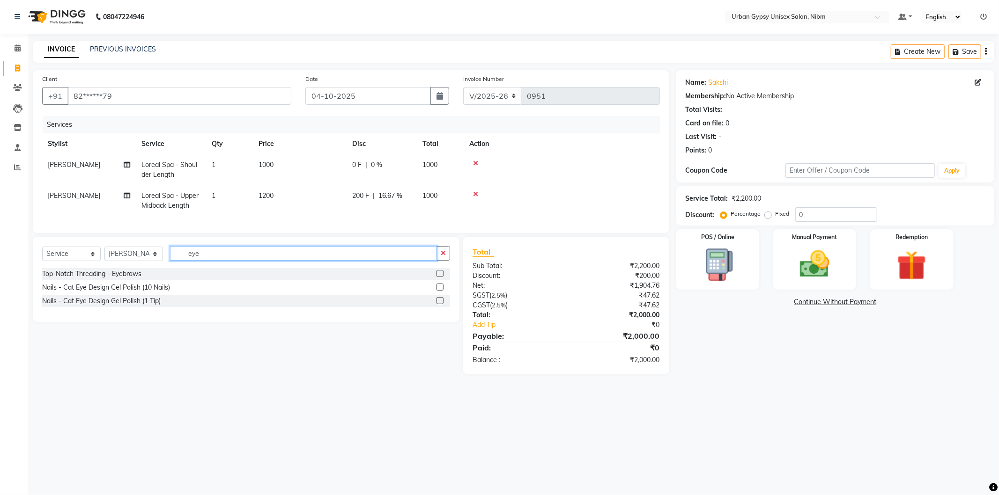
scroll to position [0, 0]
type input "eye"
click at [130, 279] on div "Top-Notch Threading - Eyebrows" at bounding box center [91, 274] width 99 height 10
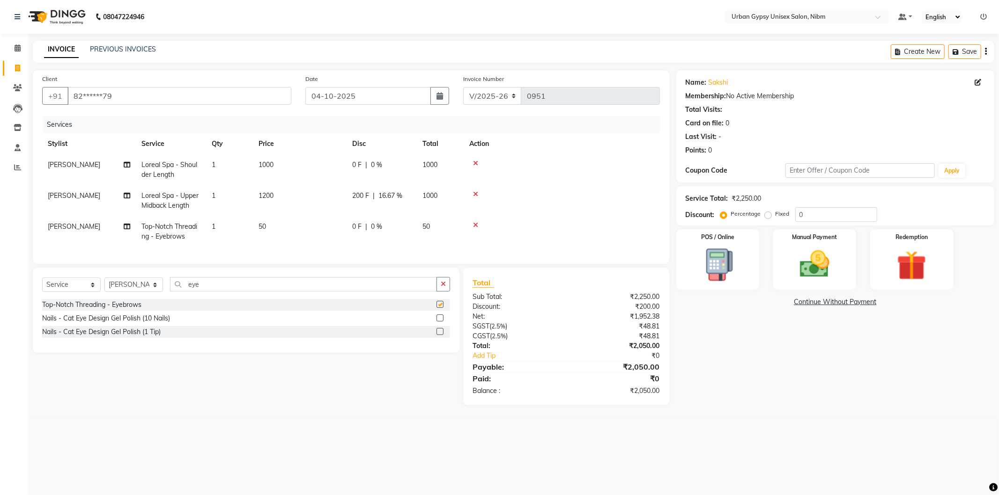
checkbox input "false"
click at [249, 278] on div "Select Service Product Membership Package Voucher Prepaid Gift Card Select Styl…" at bounding box center [246, 310] width 427 height 85
click at [243, 292] on input "eye" at bounding box center [303, 284] width 267 height 15
type input "e"
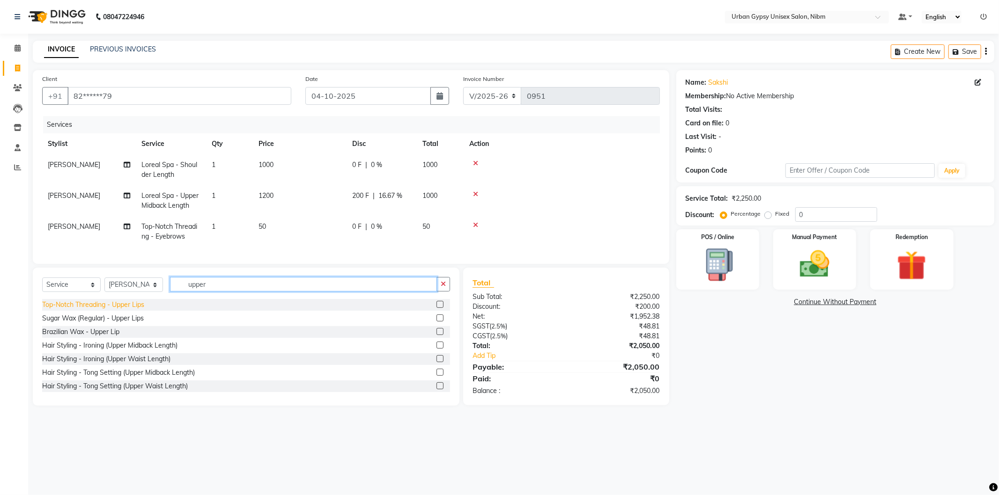
type input "upper"
click at [133, 310] on div "Top-Notch Threading - Upper Lips" at bounding box center [93, 305] width 102 height 10
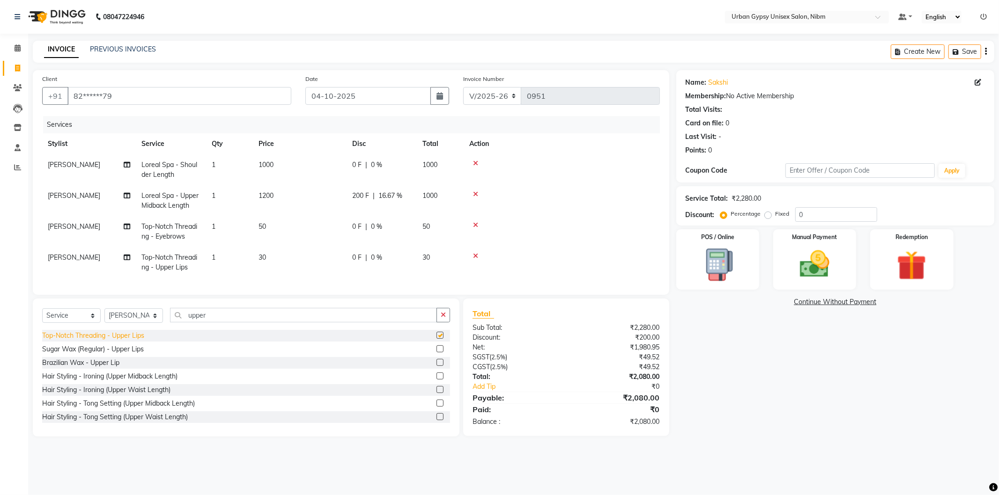
checkbox input "false"
click at [237, 323] on input "upper" at bounding box center [303, 315] width 267 height 15
type input "u"
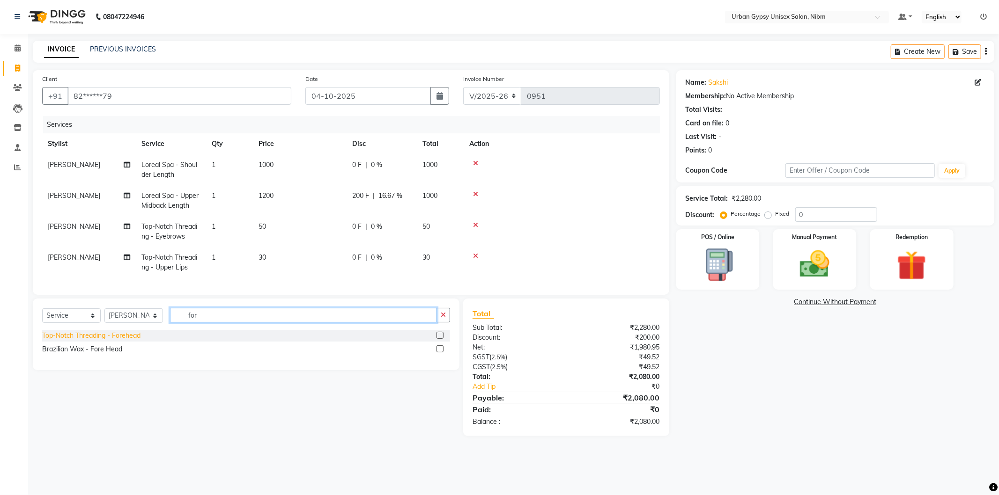
type input "for"
click at [106, 341] on div "Top-Notch Threading - Forehead" at bounding box center [91, 336] width 98 height 10
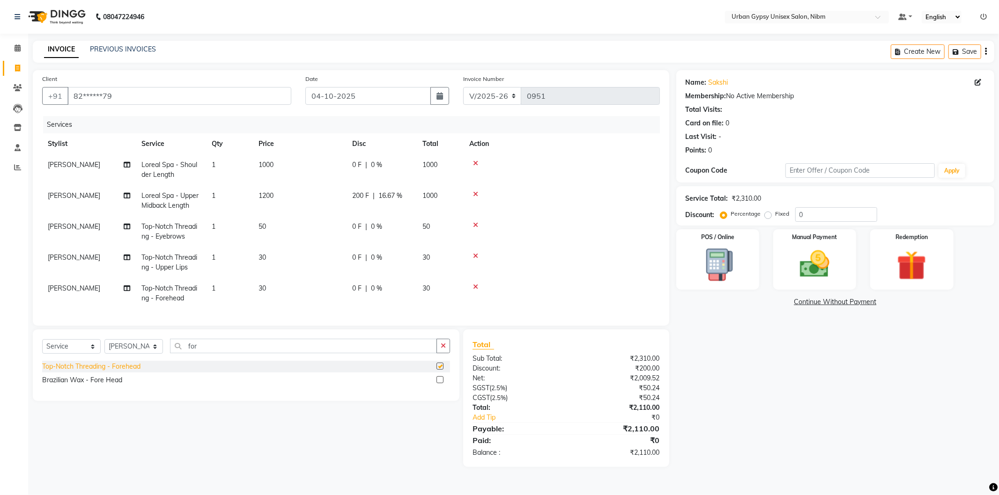
checkbox input "false"
click at [221, 354] on input "for" at bounding box center [303, 346] width 267 height 15
type input "f"
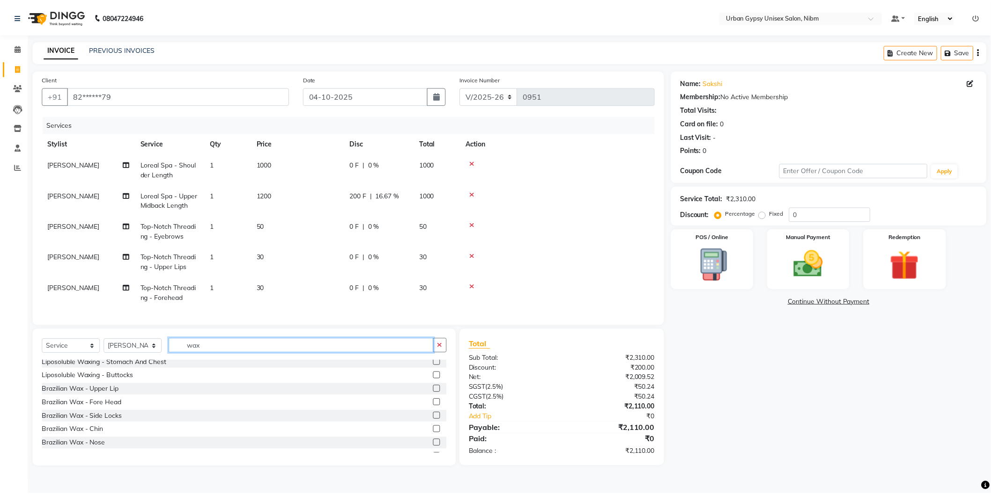
scroll to position [572, 0]
type input "wax"
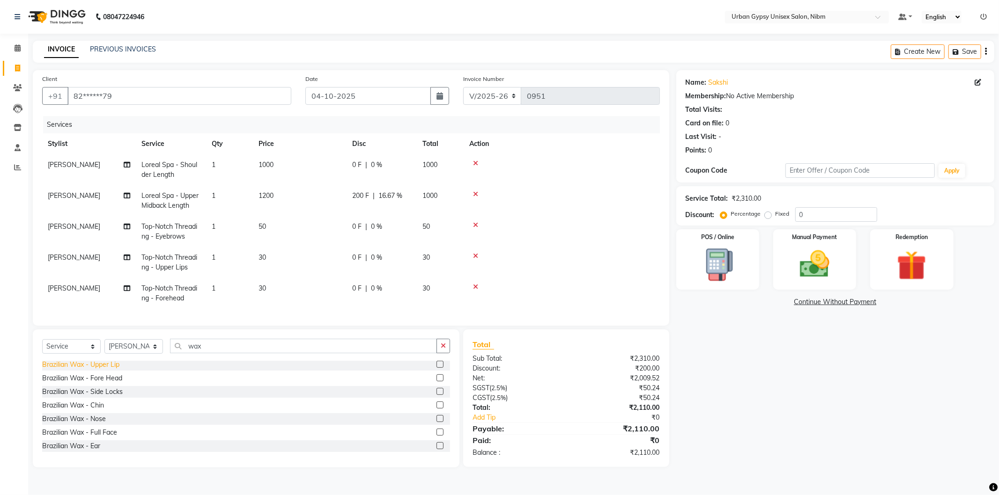
click at [83, 370] on div "Brazilian Wax - Upper Lip" at bounding box center [80, 365] width 77 height 10
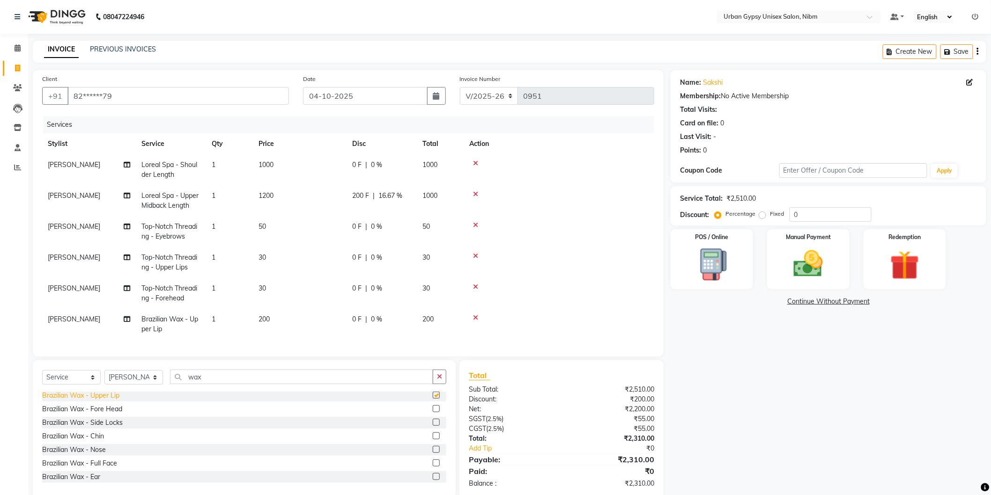
checkbox input "false"
click at [355, 315] on span "0 F" at bounding box center [356, 320] width 9 height 10
select select "58914"
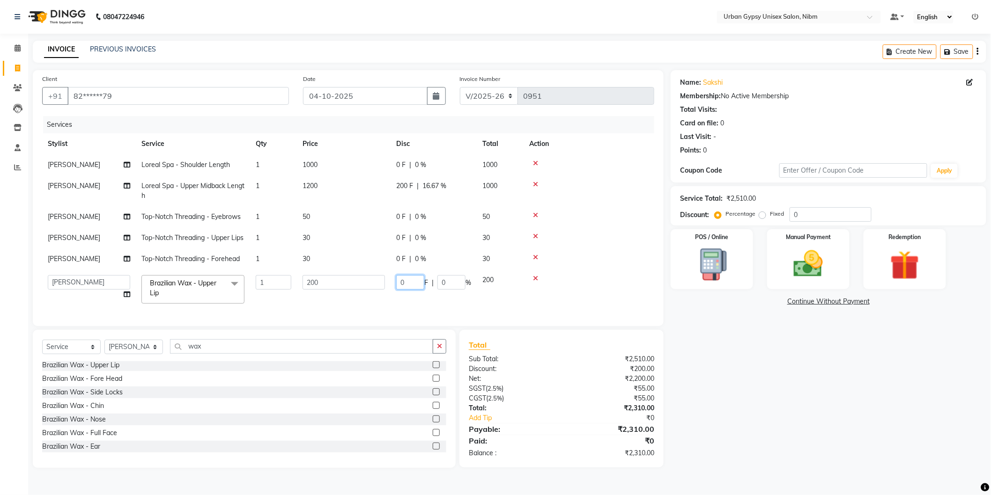
click at [408, 290] on input "0" at bounding box center [410, 282] width 28 height 15
type input "050"
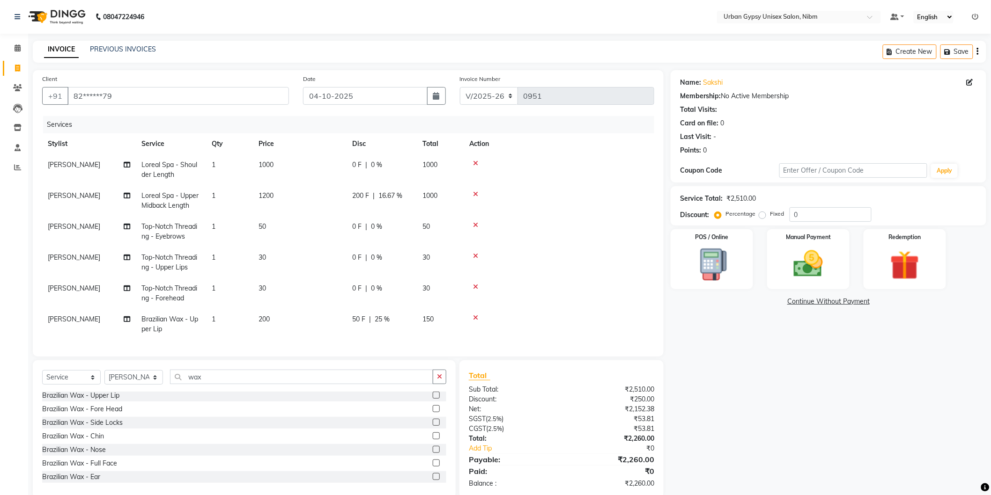
click at [585, 223] on td at bounding box center [559, 231] width 191 height 31
click at [818, 262] on img at bounding box center [808, 264] width 50 height 35
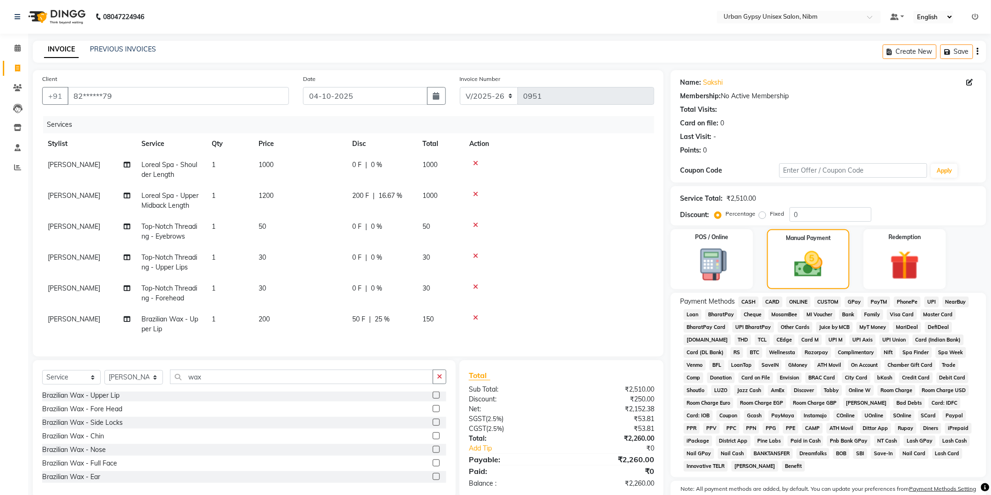
click at [798, 305] on span "ONLINE" at bounding box center [798, 302] width 24 height 11
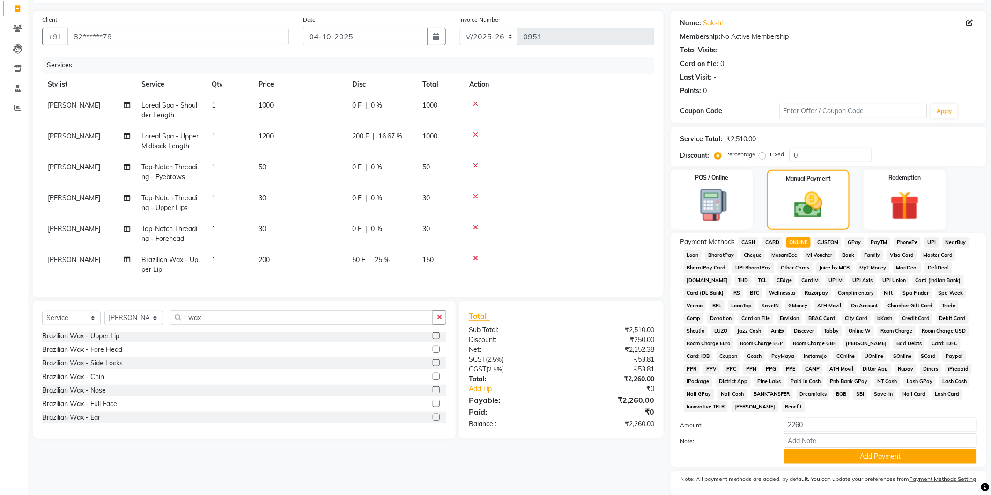
scroll to position [94, 0]
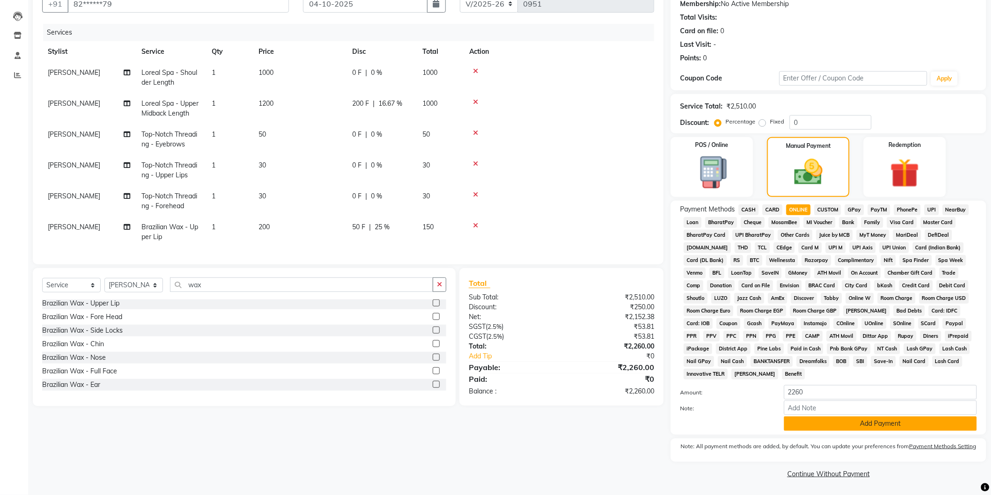
click at [814, 428] on button "Add Payment" at bounding box center [880, 424] width 193 height 15
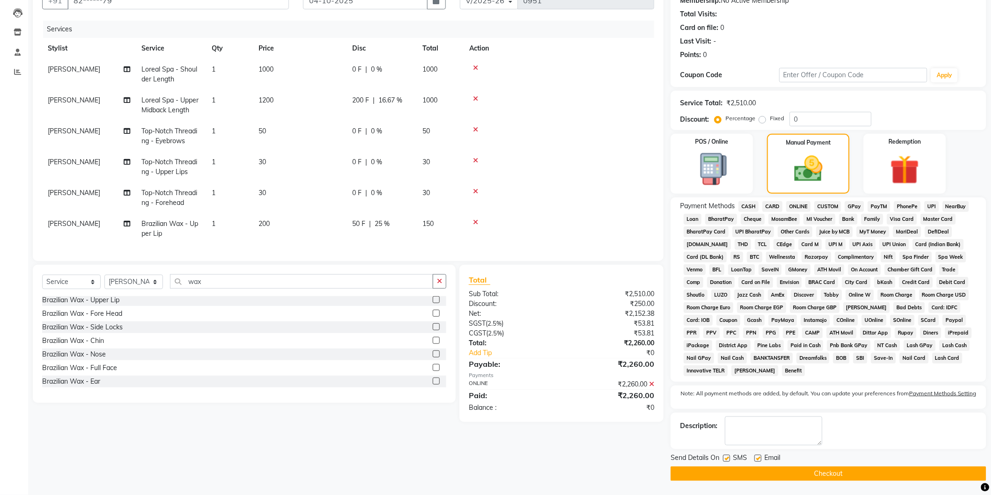
scroll to position [96, 0]
click at [761, 458] on label at bounding box center [757, 458] width 7 height 7
click at [761, 458] on input "checkbox" at bounding box center [757, 459] width 6 height 6
checkbox input "false"
click at [723, 459] on div "Send Details On SMS Email" at bounding box center [829, 459] width 316 height 12
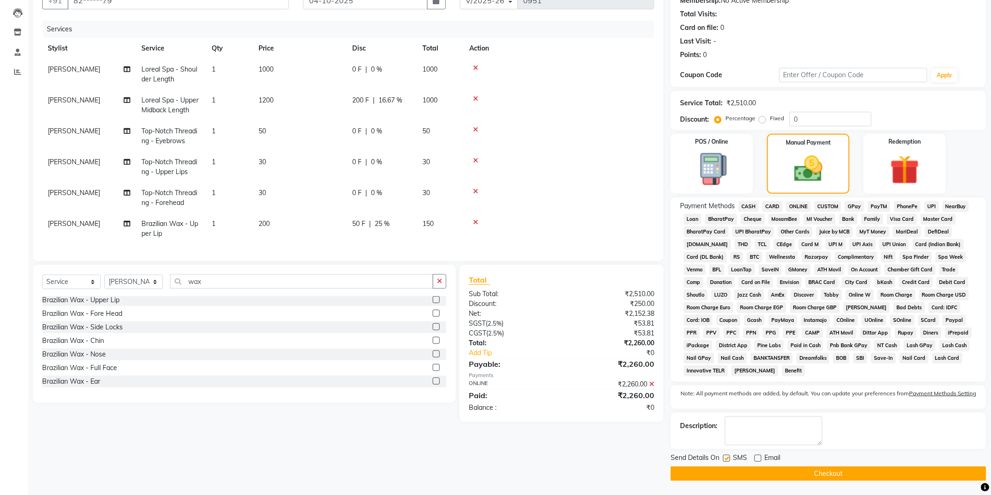
click at [727, 458] on label at bounding box center [726, 458] width 7 height 7
click at [727, 458] on input "checkbox" at bounding box center [726, 459] width 6 height 6
checkbox input "false"
click at [726, 471] on button "Checkout" at bounding box center [829, 474] width 316 height 15
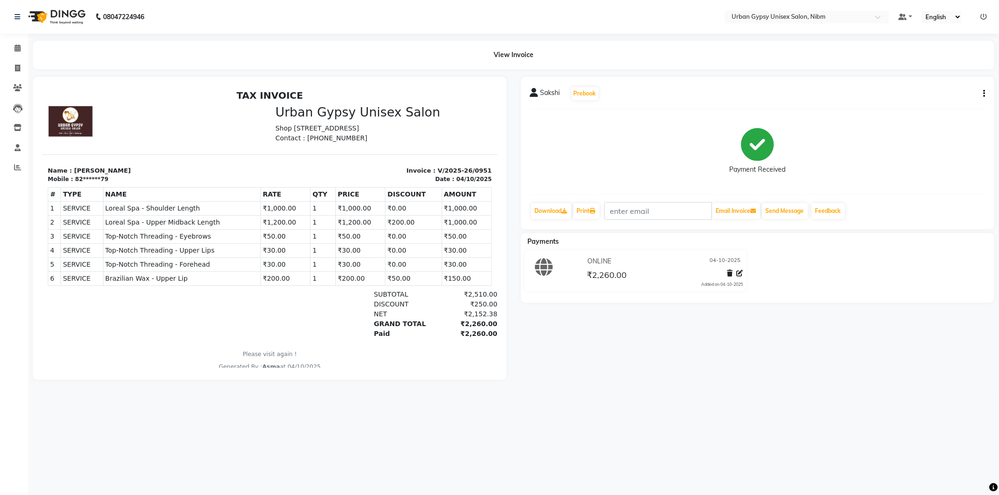
click at [535, 380] on div "[PERSON_NAME] Prebook Payment Received Download Print Email Invoice Send Messag…" at bounding box center [758, 228] width 488 height 303
select select "service"
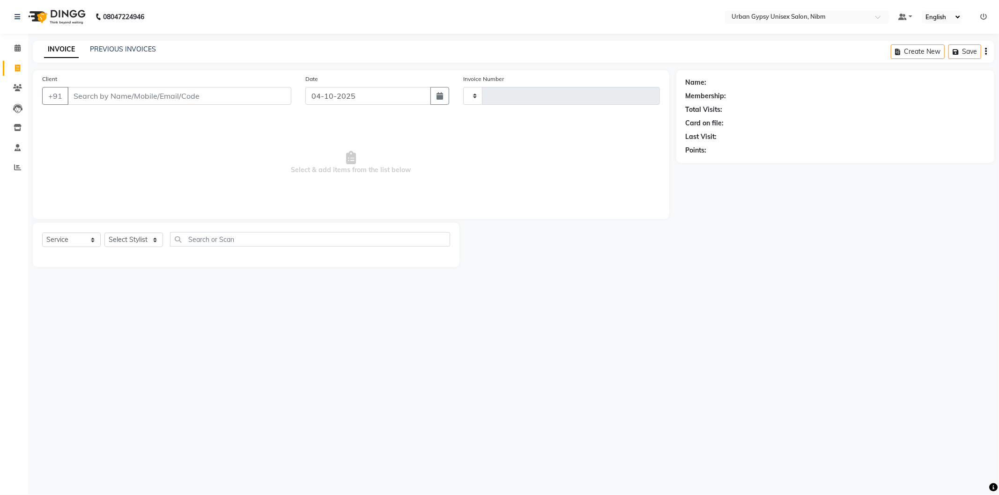
type input "0952"
select select "7045"
click at [16, 46] on icon at bounding box center [18, 47] width 6 height 7
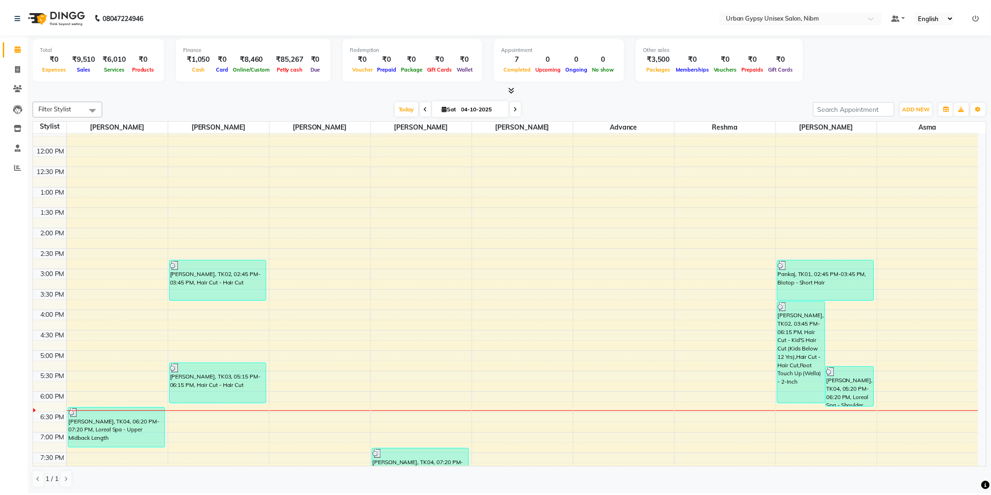
scroll to position [208, 0]
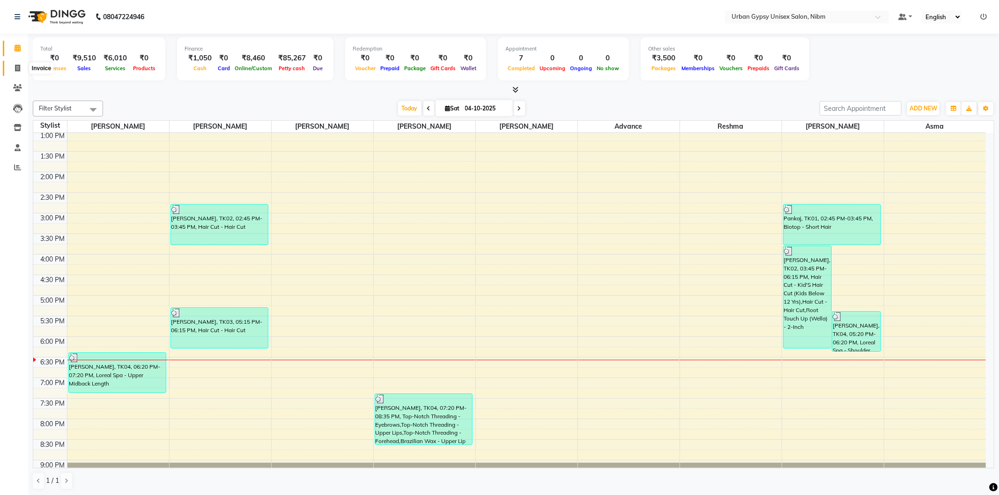
click at [18, 67] on icon at bounding box center [17, 68] width 5 height 7
select select "7045"
select select "service"
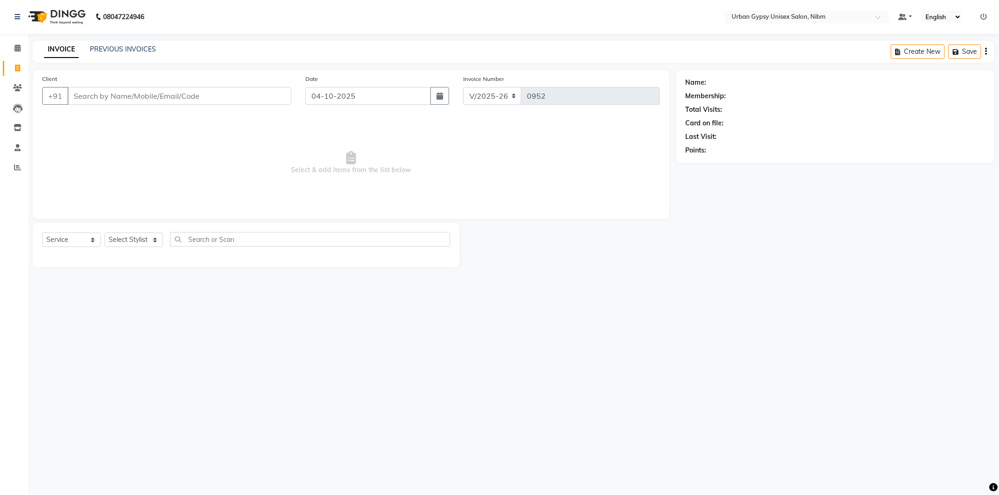
type input "p"
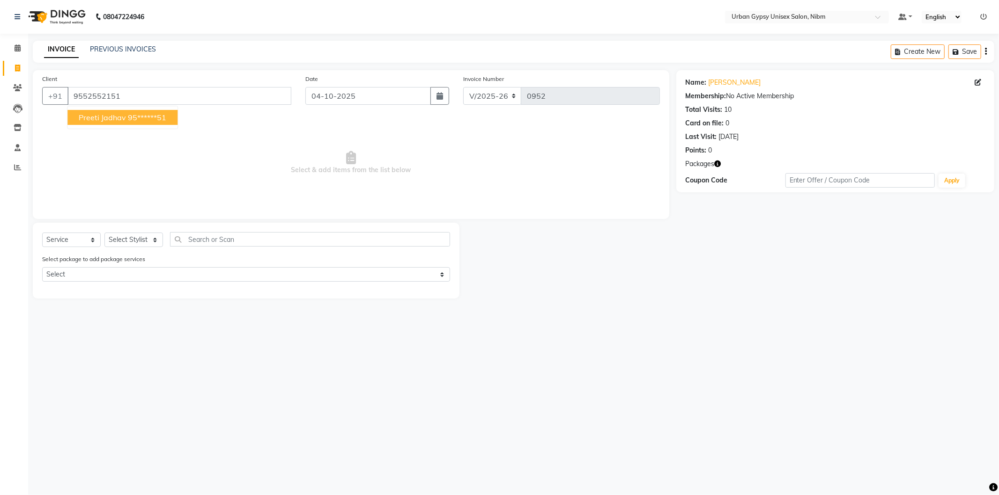
click at [155, 119] on ngb-highlight "95******51" at bounding box center [147, 117] width 38 height 9
type input "95******51"
click at [148, 244] on select "Select Stylist Advance Akshay [PERSON_NAME] Asma [PERSON_NAME] Malhari [PERSON_…" at bounding box center [133, 240] width 59 height 15
select select "58910"
click at [104, 233] on select "Select Stylist Advance Akshay [PERSON_NAME] Asma [PERSON_NAME] Malhari [PERSON_…" at bounding box center [133, 240] width 59 height 15
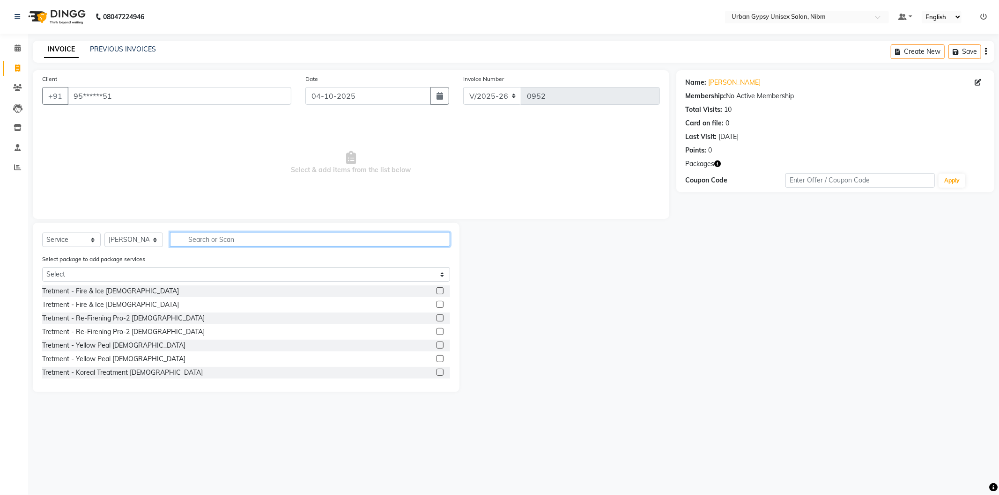
click at [198, 237] on input "text" at bounding box center [310, 239] width 280 height 15
type input "touc"
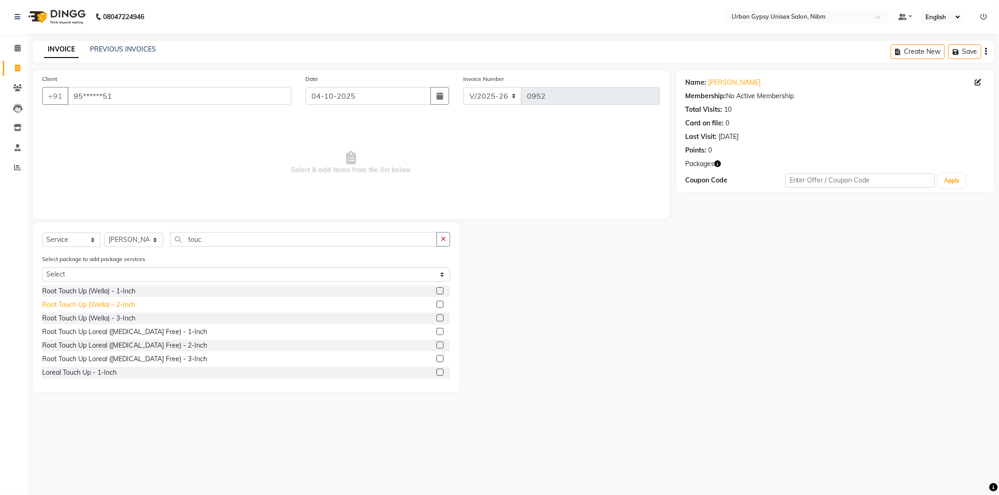
click at [125, 302] on div "Root Touch Up (Wella) - 2-Inch" at bounding box center [88, 305] width 93 height 10
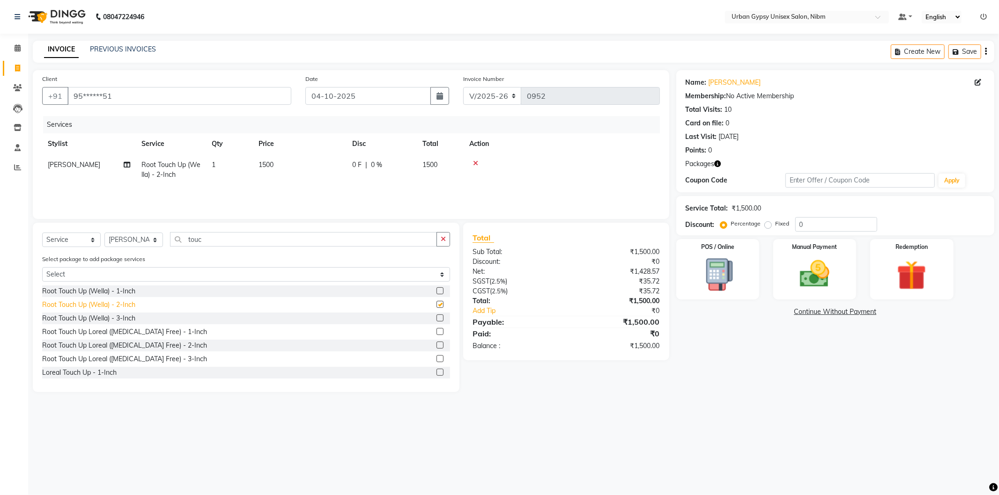
checkbox input "false"
click at [120, 294] on div "Root Touch Up (Wella) - 1-Inch" at bounding box center [88, 292] width 93 height 10
checkbox input "false"
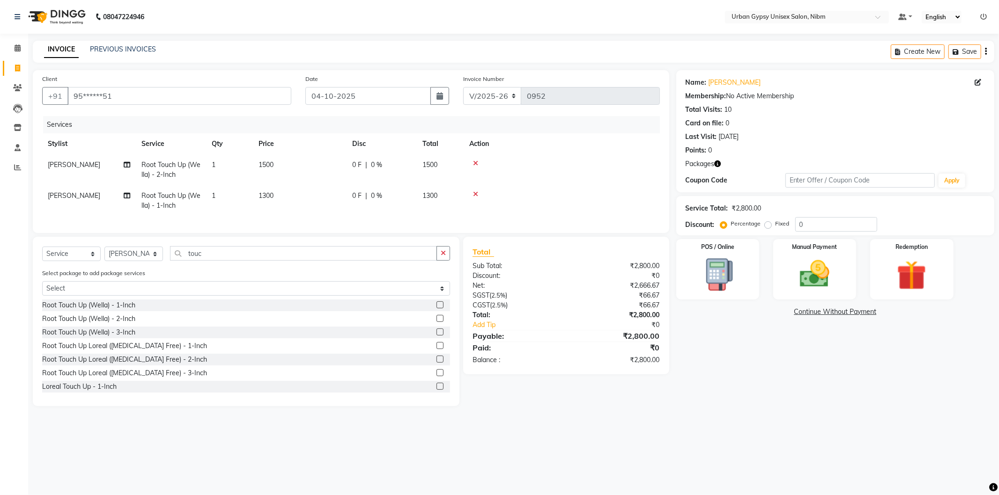
click at [475, 162] on icon at bounding box center [475, 163] width 5 height 7
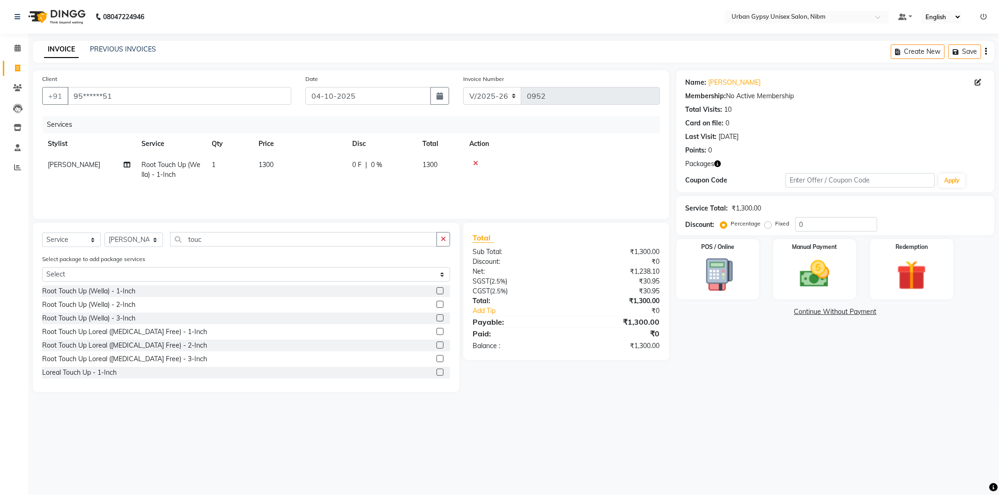
click at [267, 164] on span "1300" at bounding box center [265, 165] width 15 height 8
select select "58910"
click at [312, 171] on input "1300" at bounding box center [344, 167] width 82 height 15
type input "1200"
click at [588, 165] on div at bounding box center [591, 163] width 125 height 7
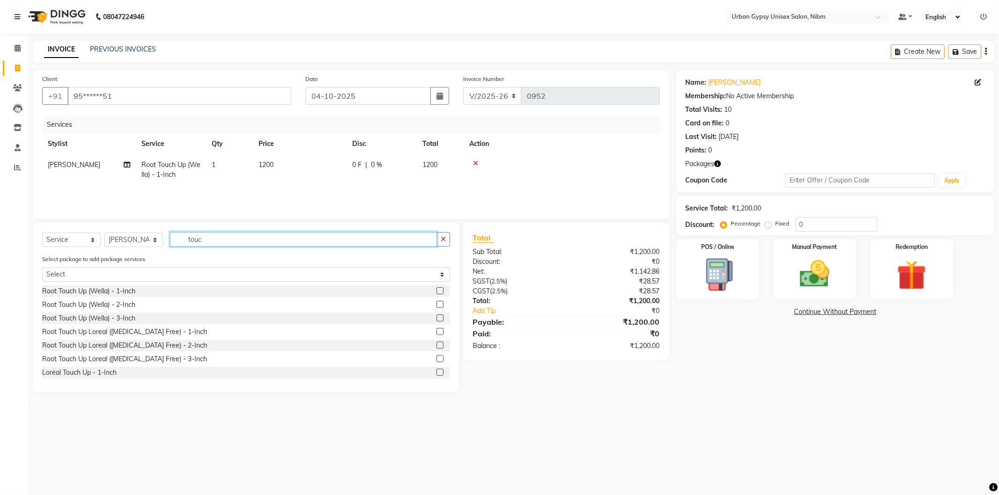
click at [219, 240] on input "touc" at bounding box center [303, 239] width 267 height 15
type input "t"
type input "hai"
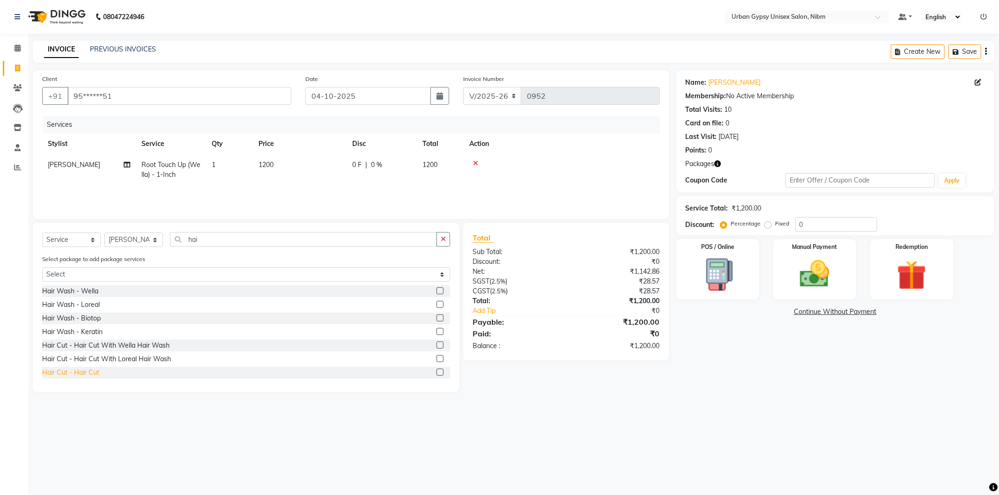
click at [97, 369] on div "Hair Cut - Hair Cut" at bounding box center [70, 373] width 57 height 10
checkbox input "false"
click at [775, 225] on label "Fixed" at bounding box center [782, 224] width 14 height 8
click at [768, 225] on input "Fixed" at bounding box center [770, 224] width 7 height 7
radio input "true"
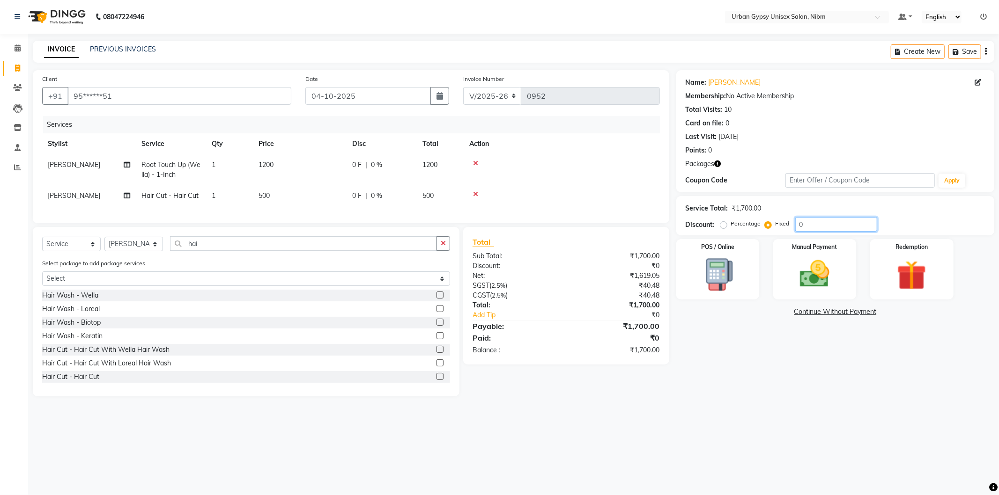
click at [821, 229] on input "0" at bounding box center [836, 224] width 82 height 15
click at [731, 227] on label "Percentage" at bounding box center [746, 224] width 30 height 8
click at [723, 227] on input "Percentage" at bounding box center [725, 224] width 7 height 7
radio input "true"
click at [825, 216] on div "Service Total: ₹1,700.00 Discount: Percentage Fixed 0" at bounding box center [835, 216] width 299 height 32
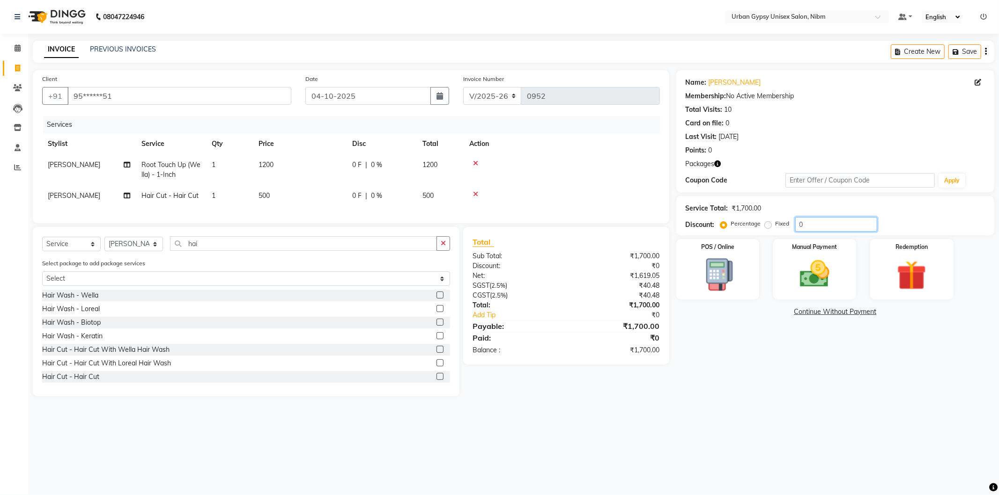
click at [823, 222] on input "0" at bounding box center [836, 224] width 82 height 15
type input "020"
click at [776, 356] on div "Name: [PERSON_NAME] Membership: No Active Membership Total Visits: 10 Card on f…" at bounding box center [838, 233] width 325 height 326
click at [799, 266] on img at bounding box center [815, 275] width 50 height 36
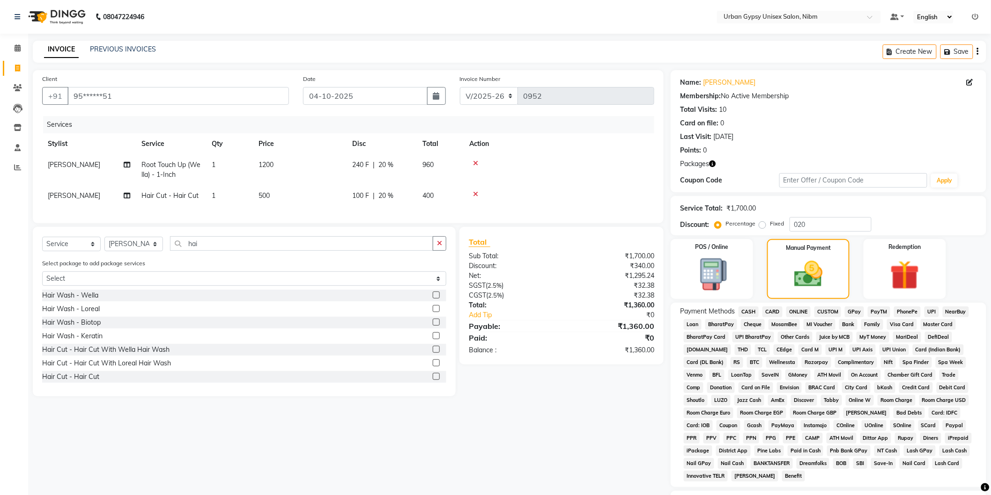
click at [806, 313] on span "ONLINE" at bounding box center [798, 312] width 24 height 11
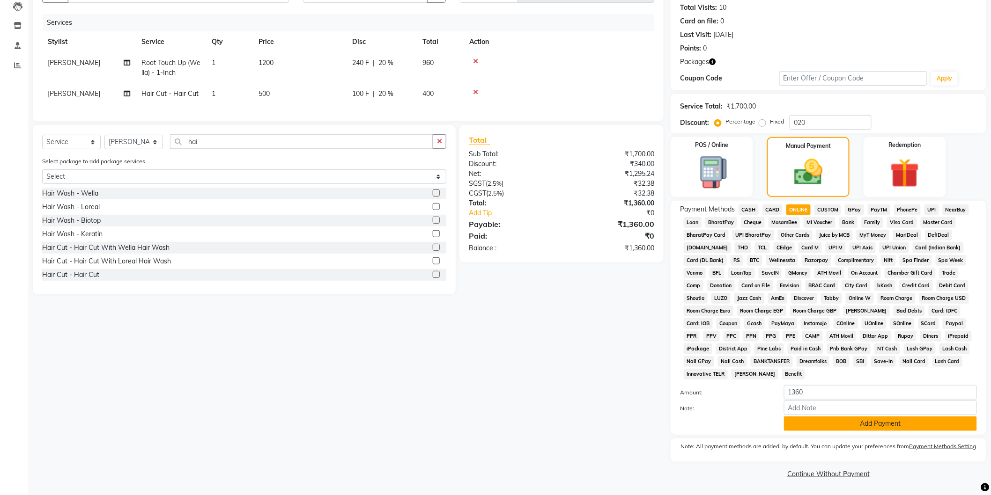
click at [798, 427] on button "Add Payment" at bounding box center [880, 424] width 193 height 15
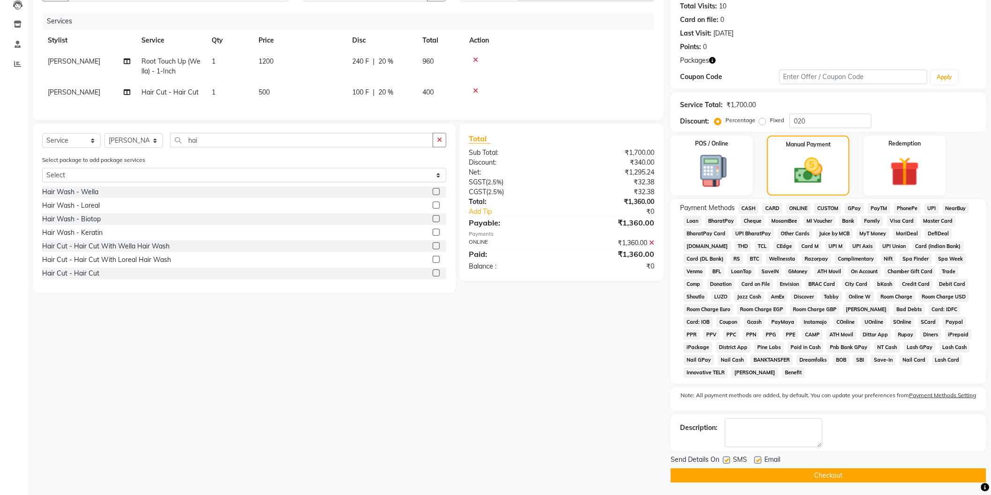
click at [756, 463] on label at bounding box center [757, 460] width 7 height 7
click at [756, 463] on input "checkbox" at bounding box center [757, 461] width 6 height 6
checkbox input "false"
click at [726, 462] on label at bounding box center [726, 460] width 7 height 7
click at [726, 462] on input "checkbox" at bounding box center [726, 461] width 6 height 6
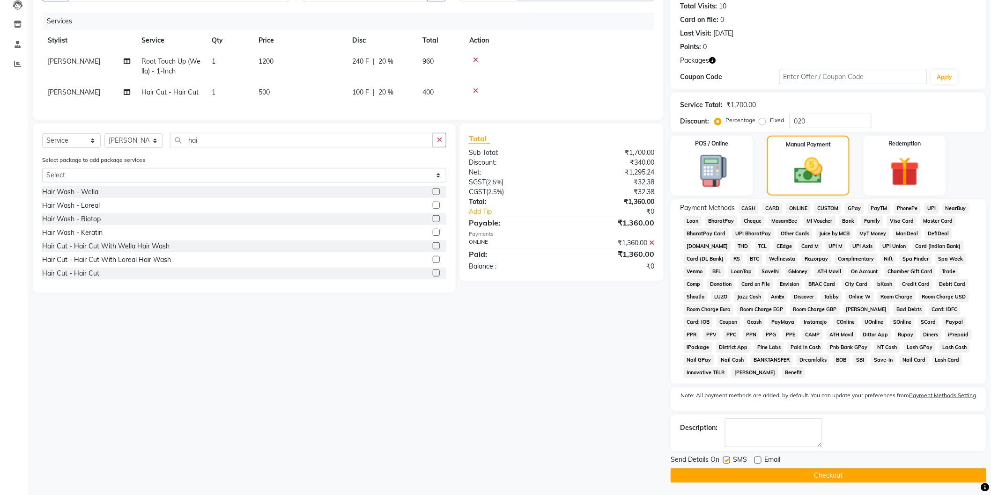
checkbox input "false"
click at [722, 479] on button "Checkout" at bounding box center [829, 476] width 316 height 15
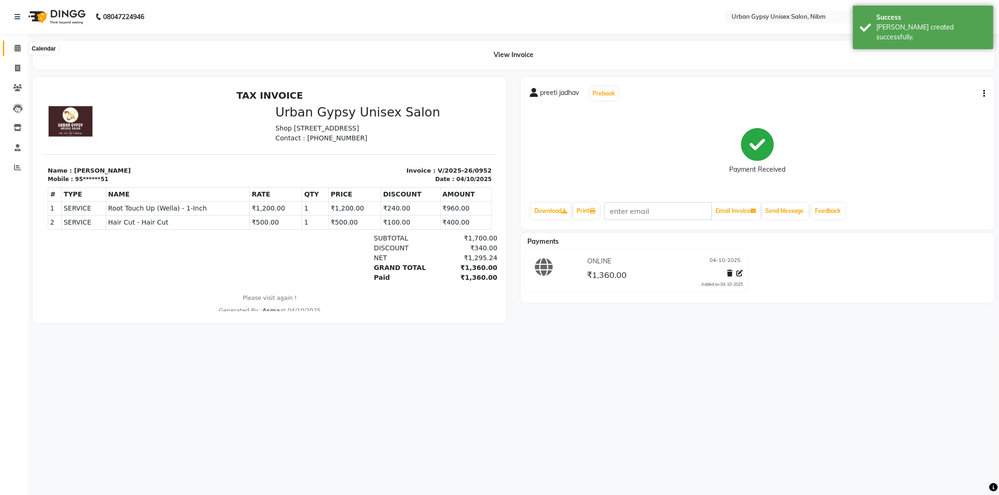
click at [21, 52] on span at bounding box center [17, 48] width 16 height 11
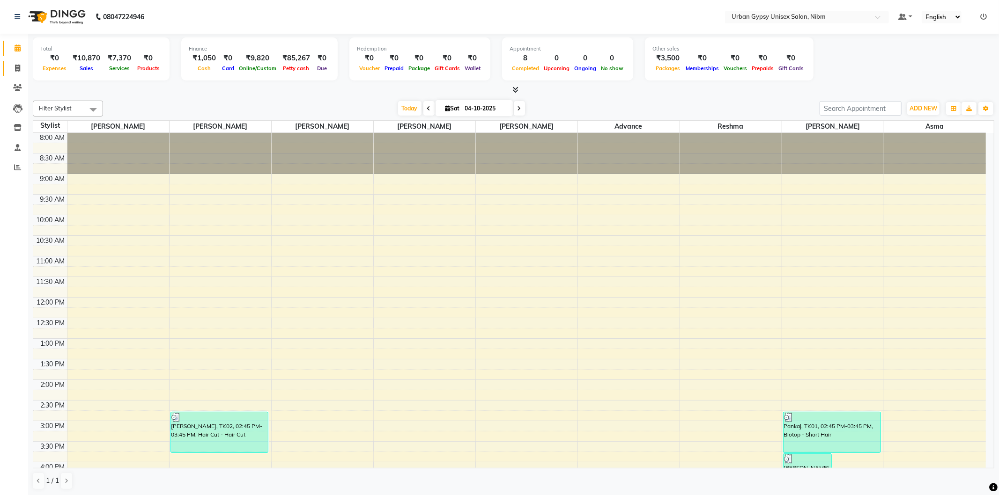
click at [16, 65] on icon at bounding box center [17, 68] width 5 height 7
select select "service"
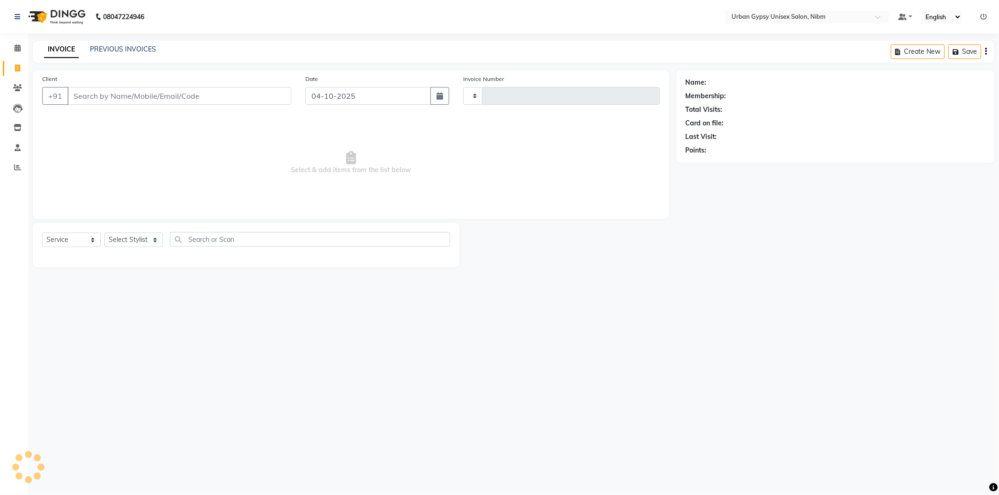
type input "0953"
select select "7045"
type input "9173009739"
click at [258, 96] on span "Add Client" at bounding box center [267, 95] width 37 height 9
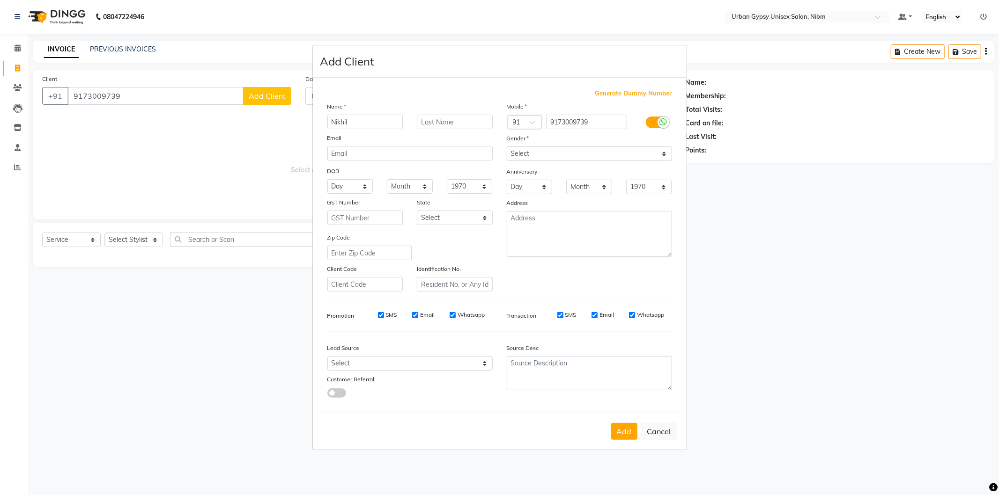
type input "Nikhil"
click at [524, 157] on select "Select [DEMOGRAPHIC_DATA] [DEMOGRAPHIC_DATA] Other Prefer Not To Say" at bounding box center [589, 154] width 165 height 15
select select "[DEMOGRAPHIC_DATA]"
click at [507, 147] on select "Select [DEMOGRAPHIC_DATA] [DEMOGRAPHIC_DATA] Other Prefer Not To Say" at bounding box center [589, 154] width 165 height 15
click at [628, 434] on button "Add" at bounding box center [624, 431] width 26 height 17
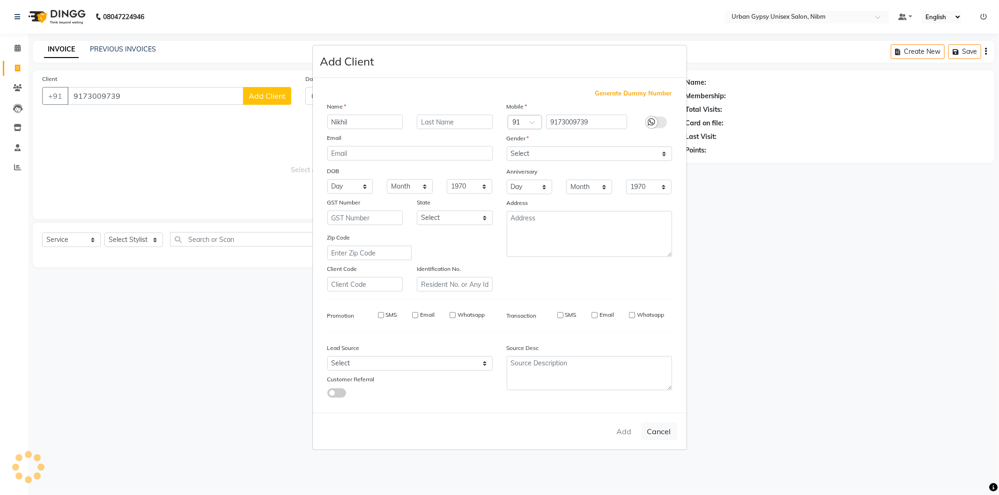
type input "91******39"
select select
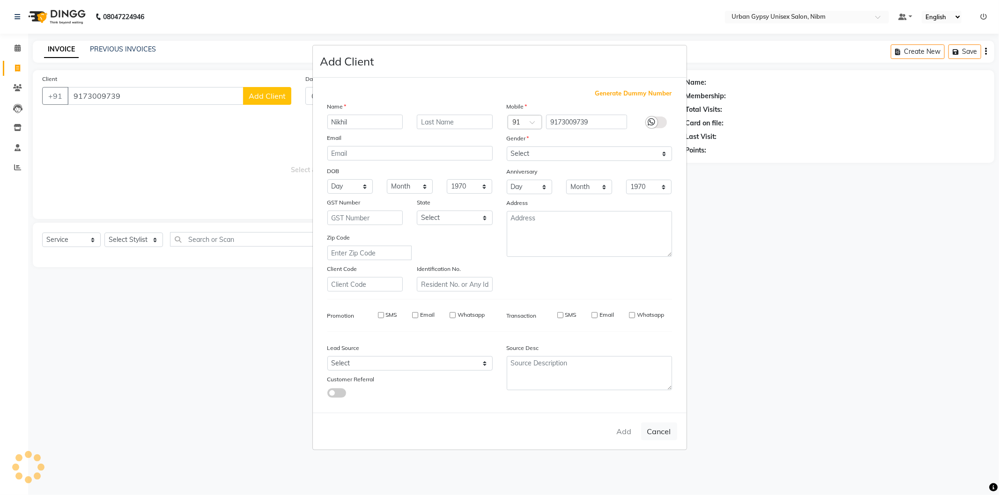
select select
checkbox input "false"
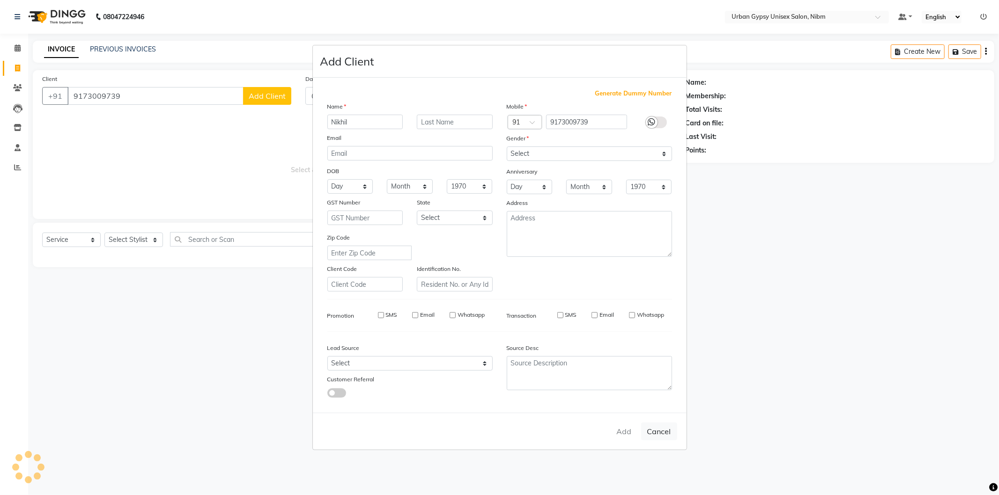
checkbox input "false"
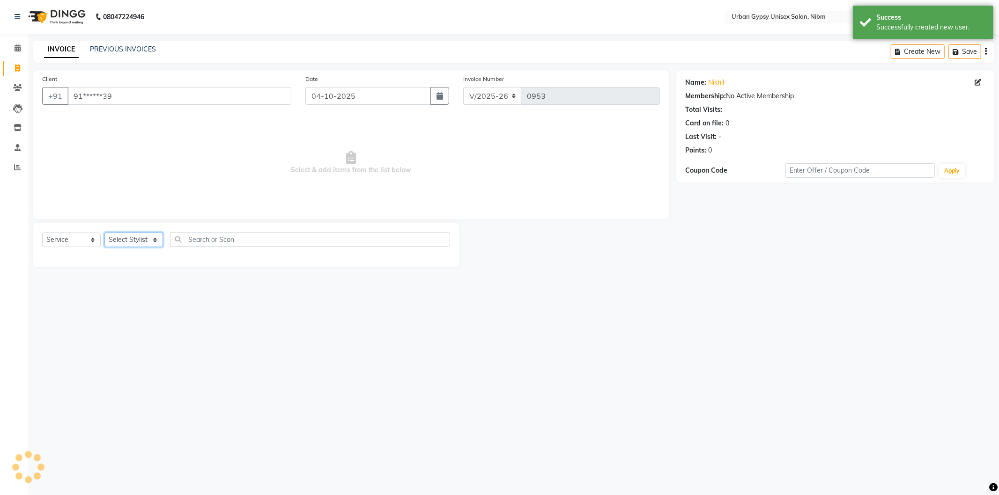
click at [119, 237] on select "Select Stylist Advance Akshay [PERSON_NAME] Asma [PERSON_NAME] Malhari [PERSON_…" at bounding box center [133, 240] width 59 height 15
select select "91368"
click at [104, 233] on select "Select Stylist Advance Akshay [PERSON_NAME] Asma [PERSON_NAME] Malhari [PERSON_…" at bounding box center [133, 240] width 59 height 15
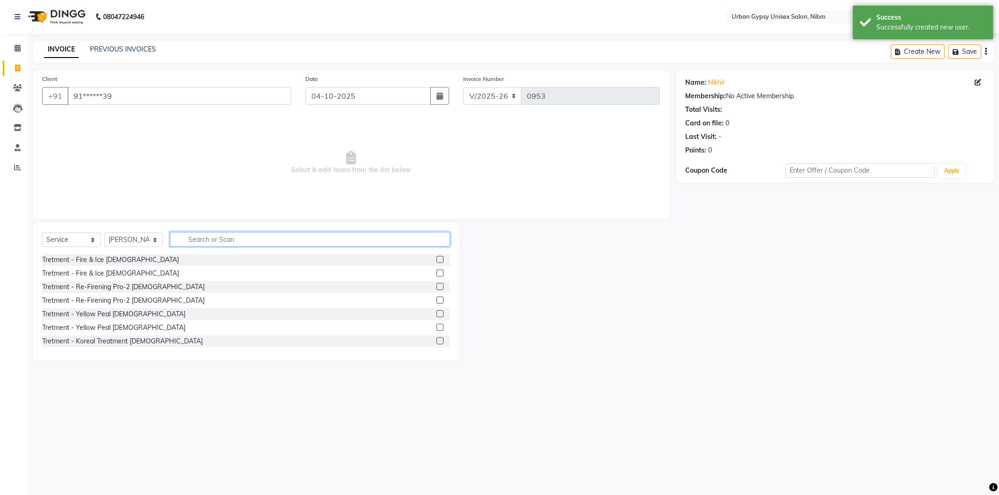
click at [222, 236] on input "text" at bounding box center [310, 239] width 280 height 15
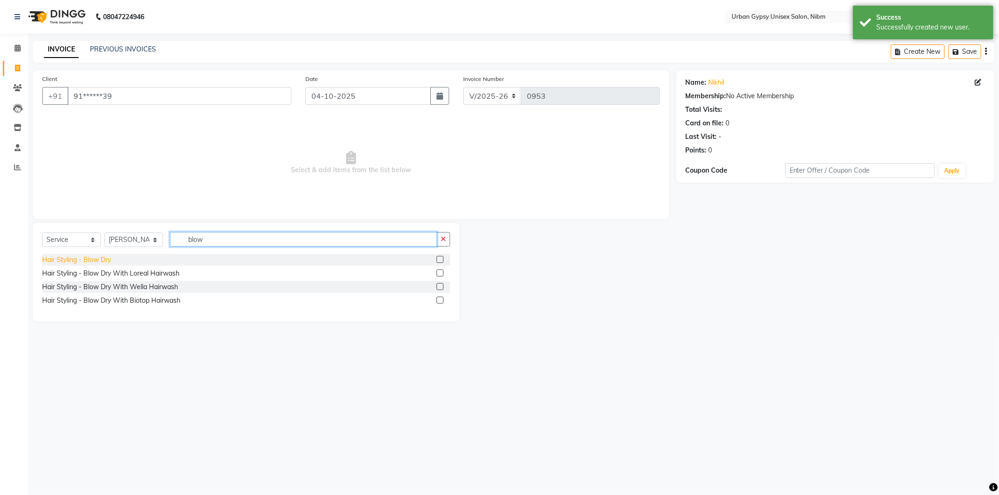
type input "blow"
click at [110, 263] on div "Hair Styling - Blow Dry" at bounding box center [76, 260] width 69 height 10
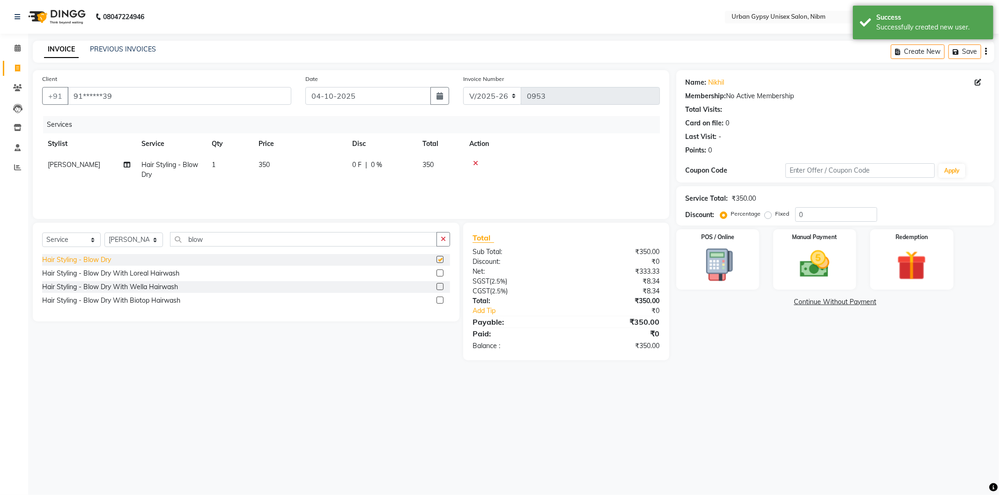
checkbox input "false"
click at [775, 218] on label "Fixed" at bounding box center [782, 214] width 14 height 8
click at [770, 217] on input "Fixed" at bounding box center [770, 214] width 7 height 7
radio input "true"
click at [812, 216] on input "0" at bounding box center [836, 214] width 82 height 15
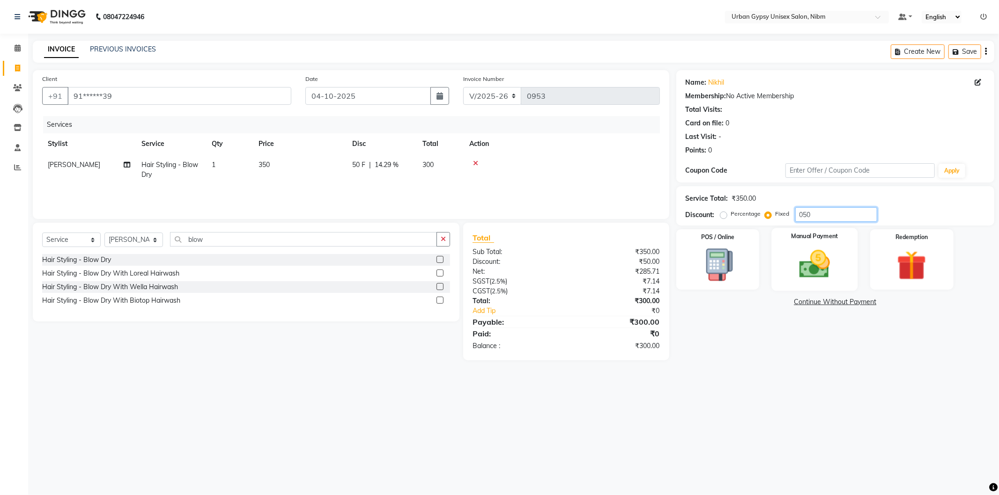
type input "050"
click at [809, 260] on img at bounding box center [815, 265] width 50 height 36
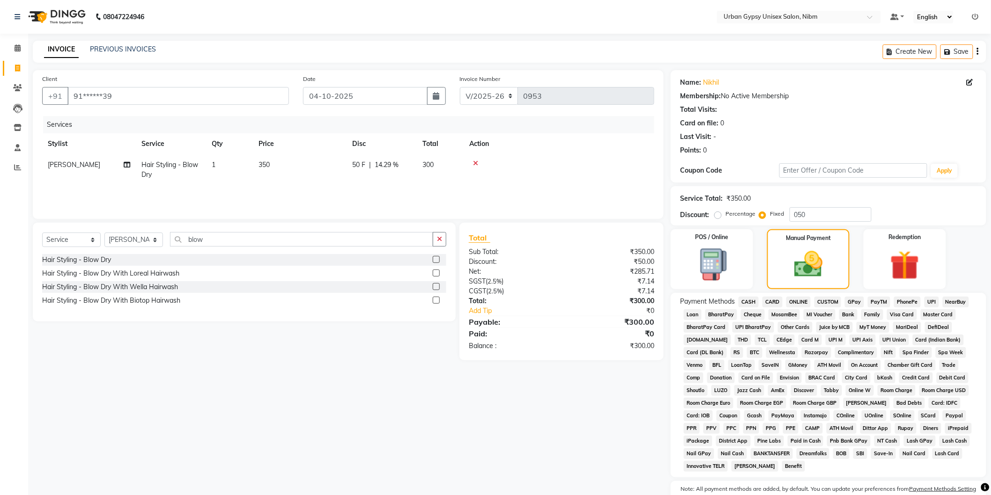
click at [797, 300] on span "ONLINE" at bounding box center [798, 302] width 24 height 11
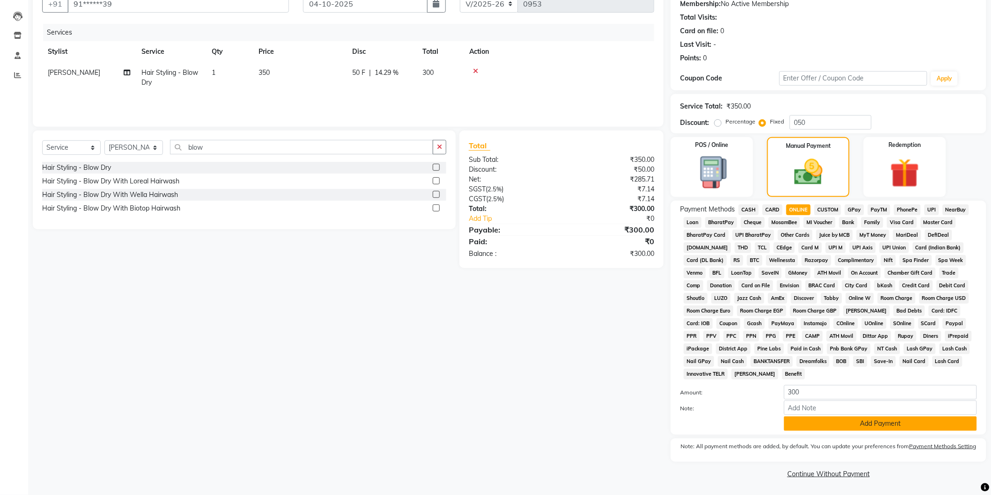
click at [809, 424] on button "Add Payment" at bounding box center [880, 424] width 193 height 15
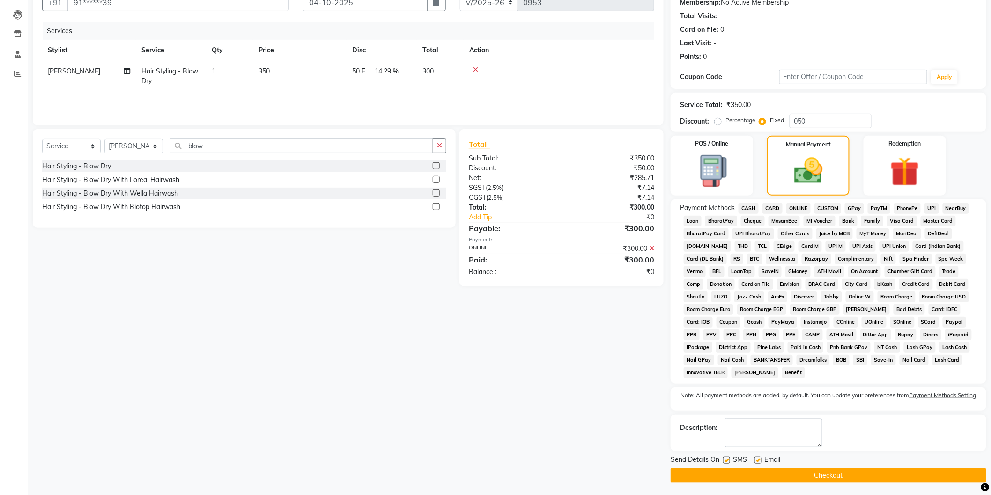
click at [758, 459] on label at bounding box center [757, 460] width 7 height 7
click at [758, 459] on input "checkbox" at bounding box center [757, 461] width 6 height 6
checkbox input "false"
click at [727, 464] on label at bounding box center [726, 460] width 7 height 7
click at [727, 464] on input "checkbox" at bounding box center [726, 461] width 6 height 6
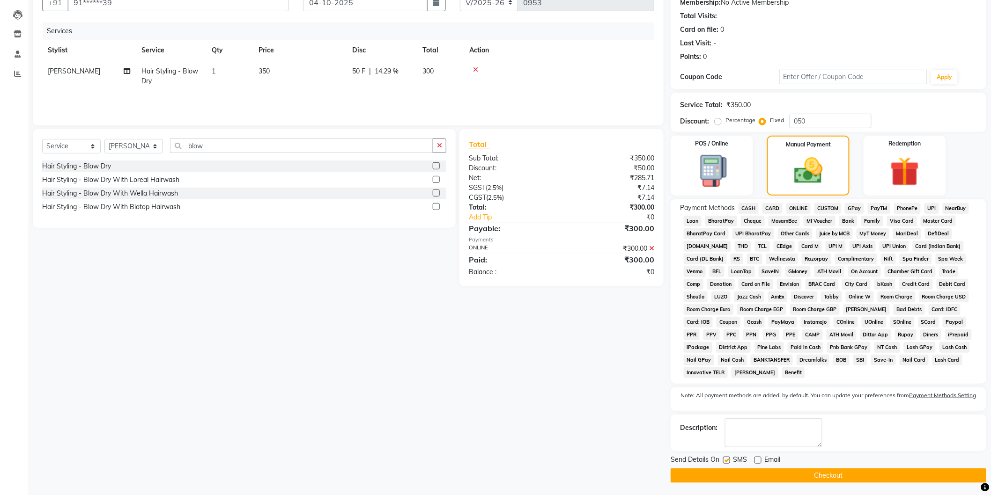
checkbox input "false"
click at [732, 474] on button "Checkout" at bounding box center [829, 476] width 316 height 15
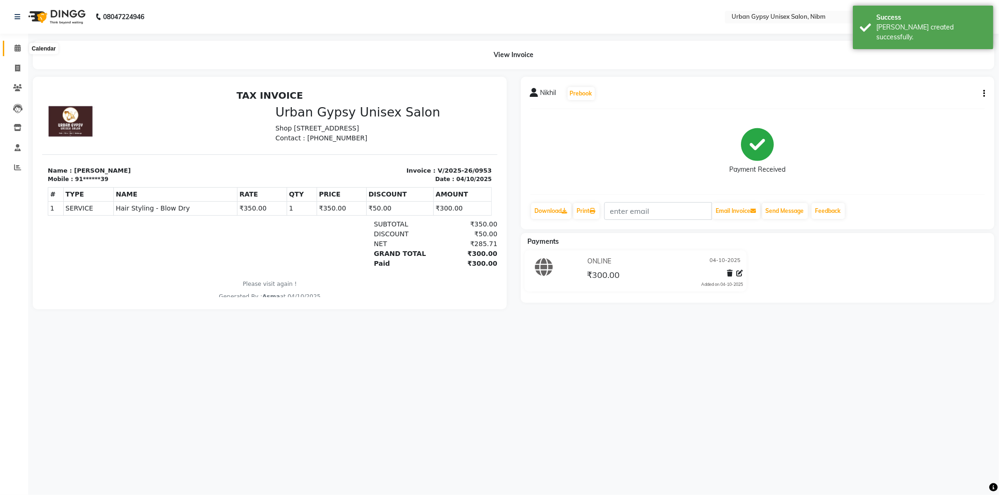
click at [19, 52] on span at bounding box center [17, 48] width 16 height 11
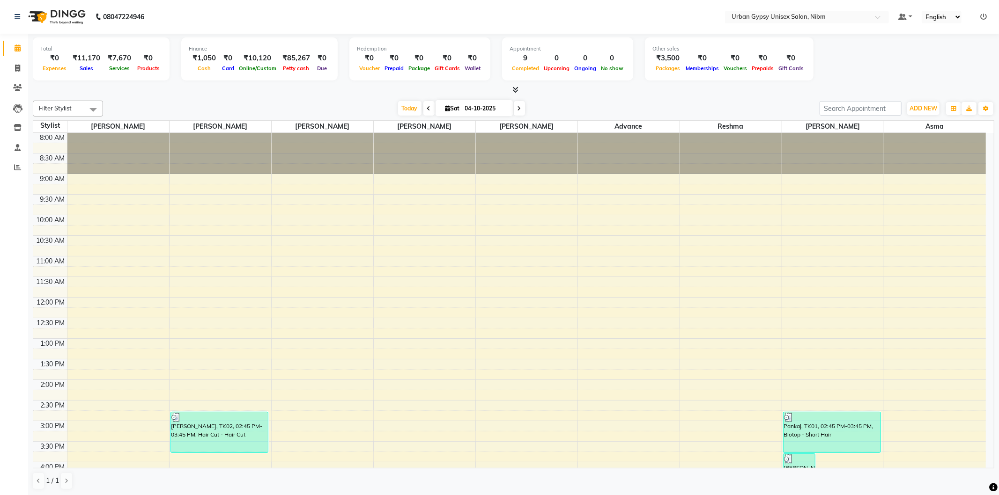
click at [379, 204] on div "8:00 AM 8:30 AM 9:00 AM 9:30 AM 10:00 AM 10:30 AM 11:00 AM 11:30 AM 12:00 PM 12…" at bounding box center [509, 421] width 953 height 576
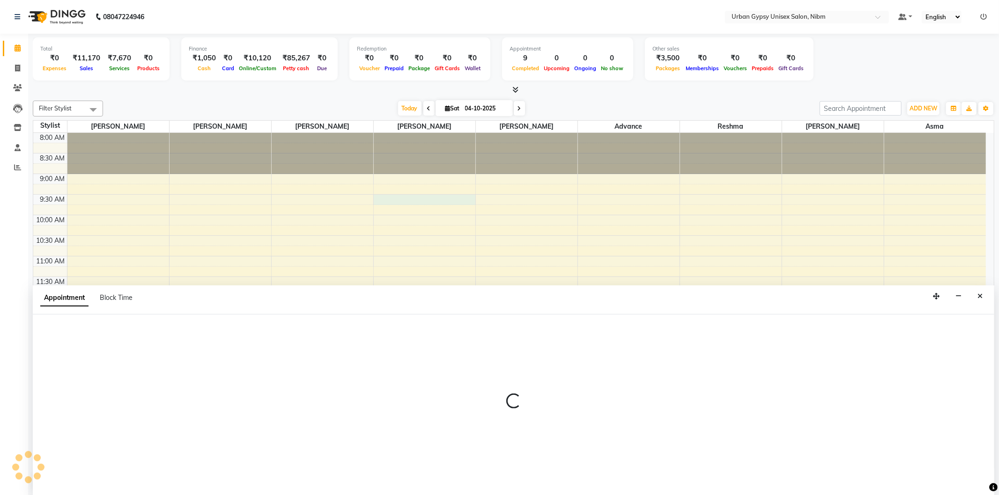
select select "58914"
select select "570"
select select "tentative"
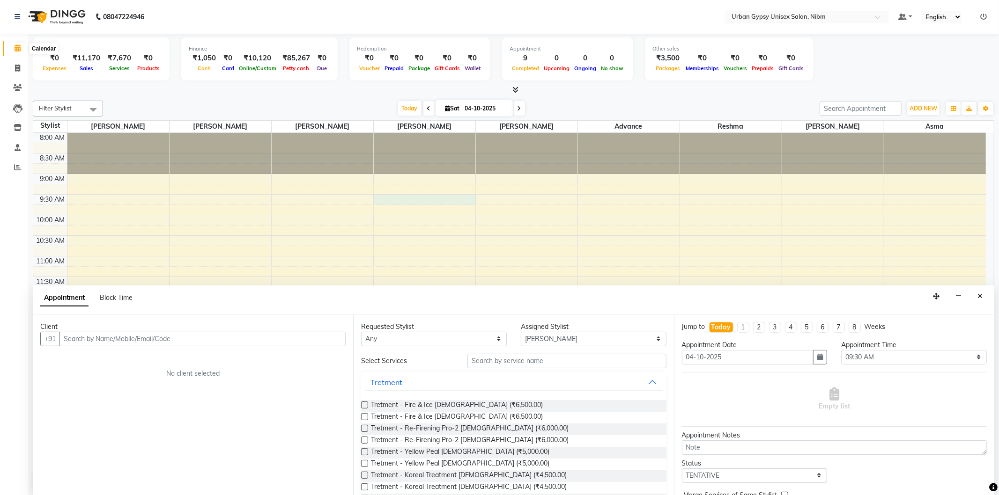
click at [11, 49] on span at bounding box center [17, 48] width 16 height 11
